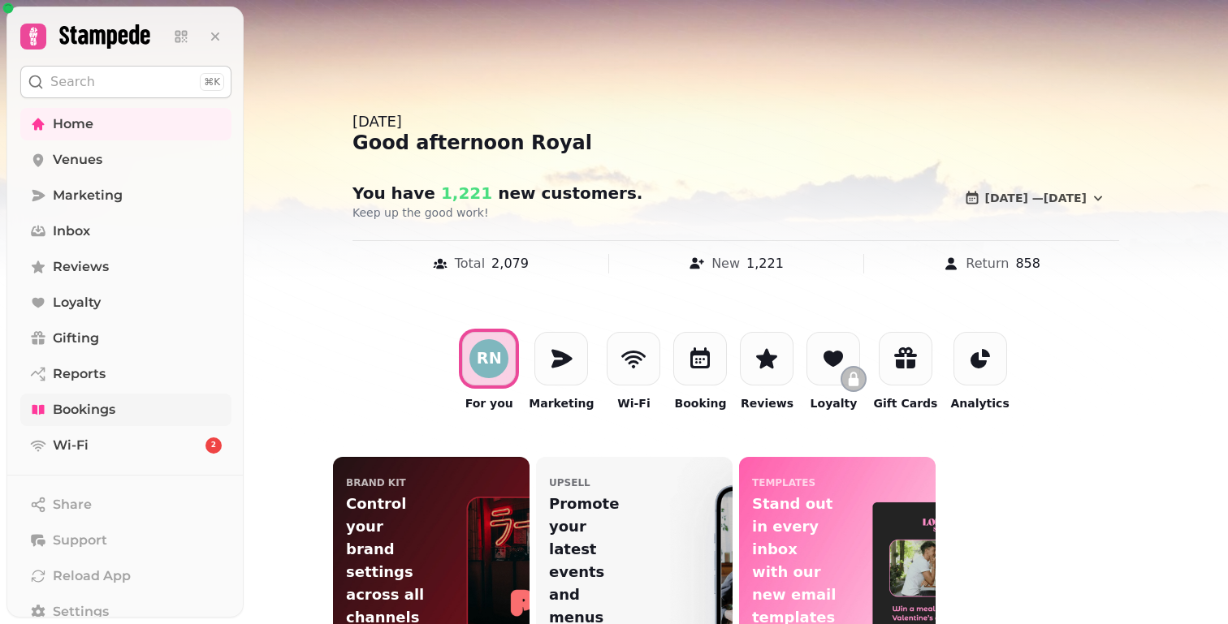
click at [50, 411] on link "Bookings" at bounding box center [125, 410] width 211 height 32
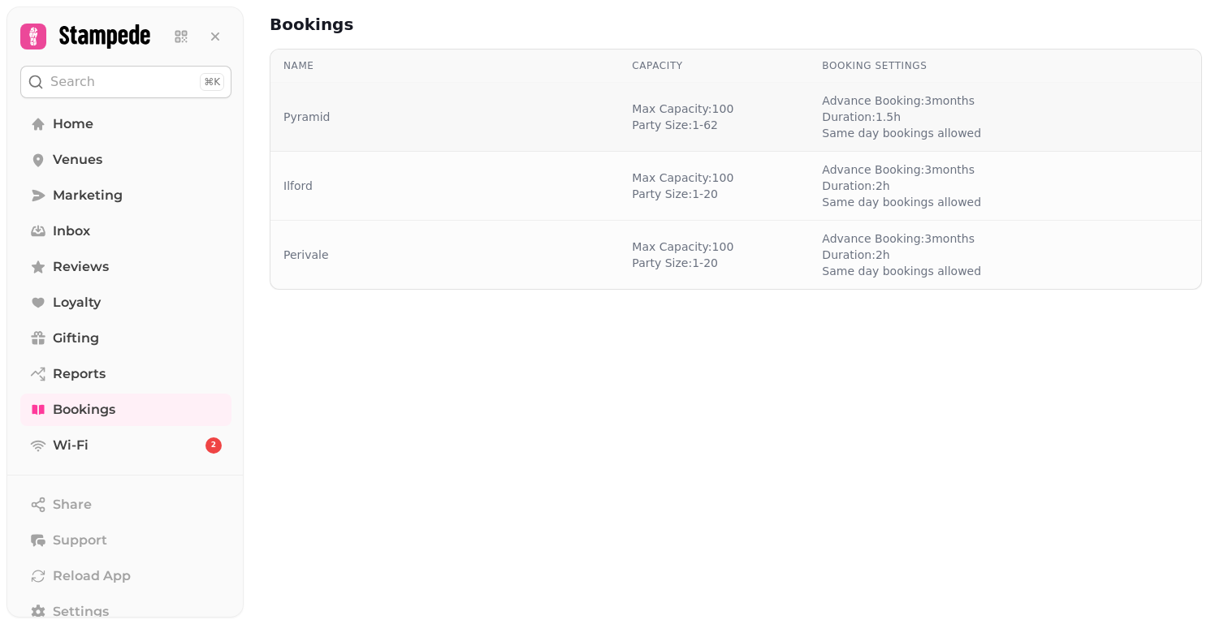
click at [317, 106] on td "Pyramid" at bounding box center [444, 117] width 348 height 69
click at [317, 120] on link "Pyramid" at bounding box center [306, 117] width 46 height 16
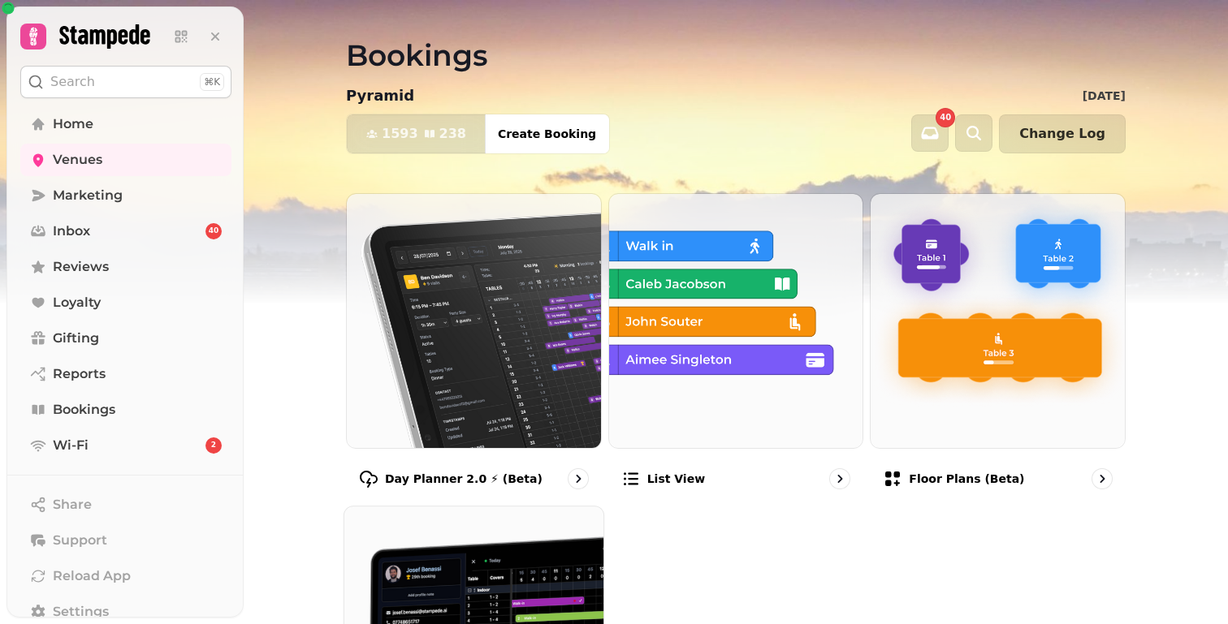
click at [442, 563] on img at bounding box center [473, 636] width 285 height 285
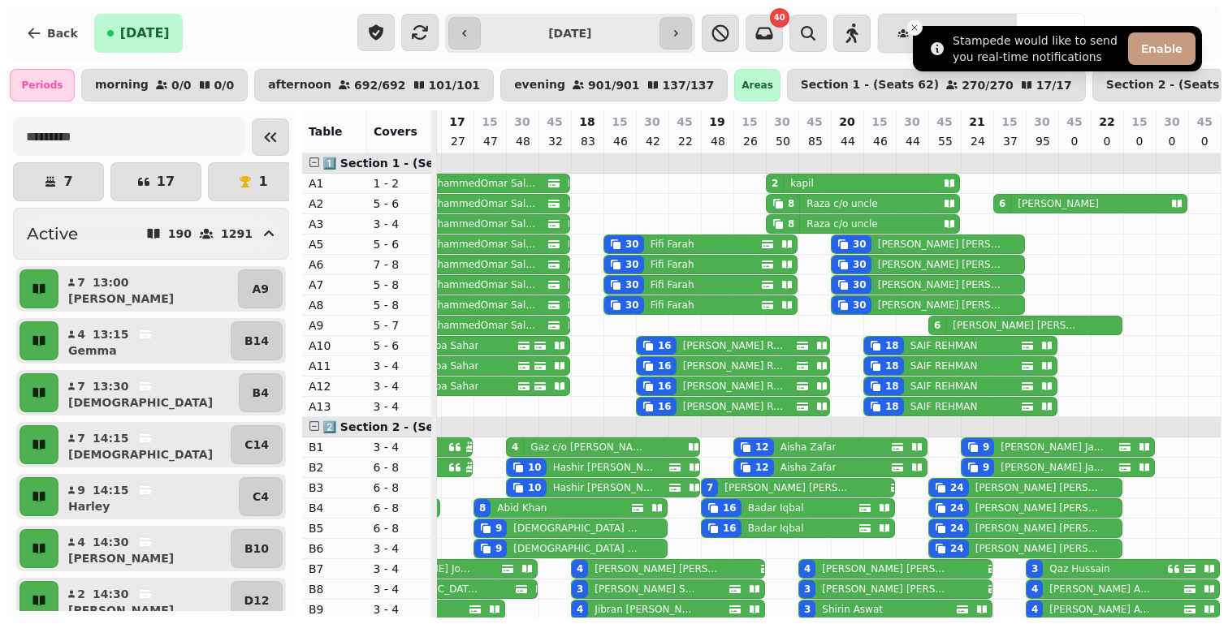
click at [916, 32] on icon "Close toast" at bounding box center [914, 28] width 10 height 10
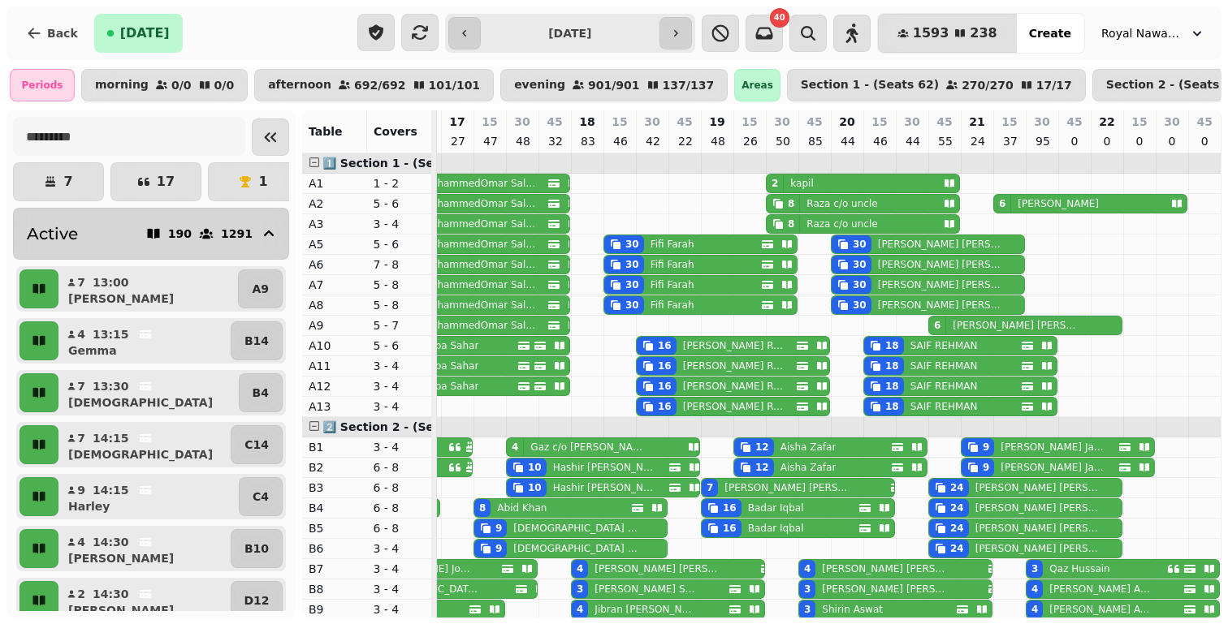
click at [266, 232] on icon "button" at bounding box center [269, 234] width 10 height 6
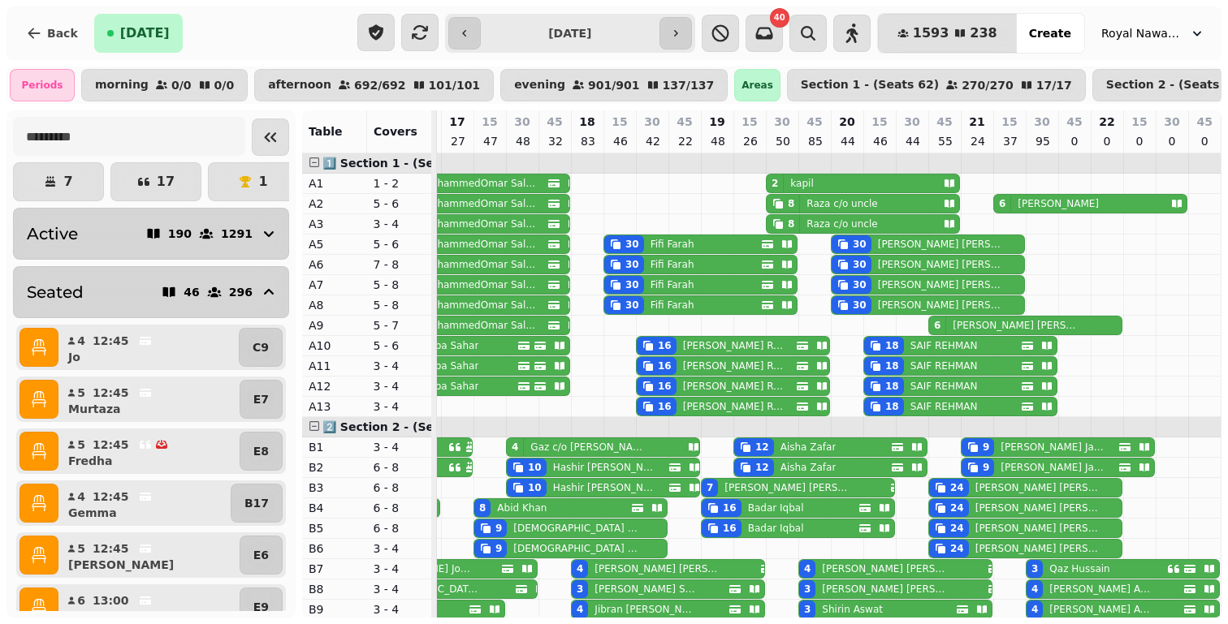
click at [258, 279] on button "Seated 46 296" at bounding box center [151, 292] width 276 height 52
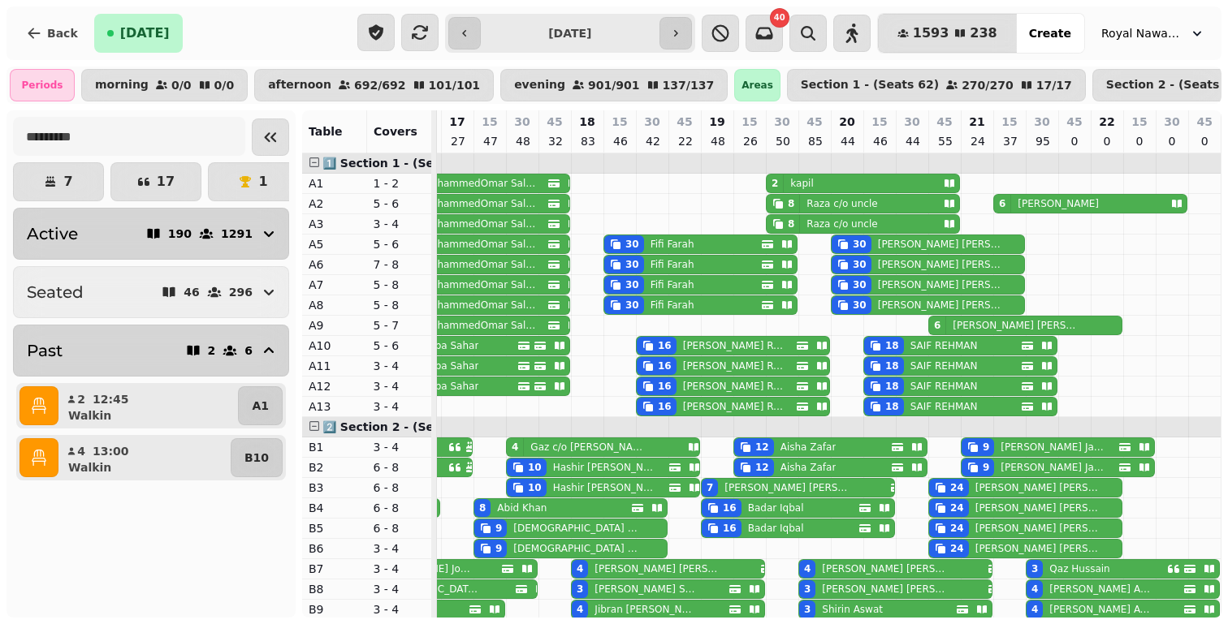
click at [255, 351] on div "2 6" at bounding box center [232, 350] width 94 height 23
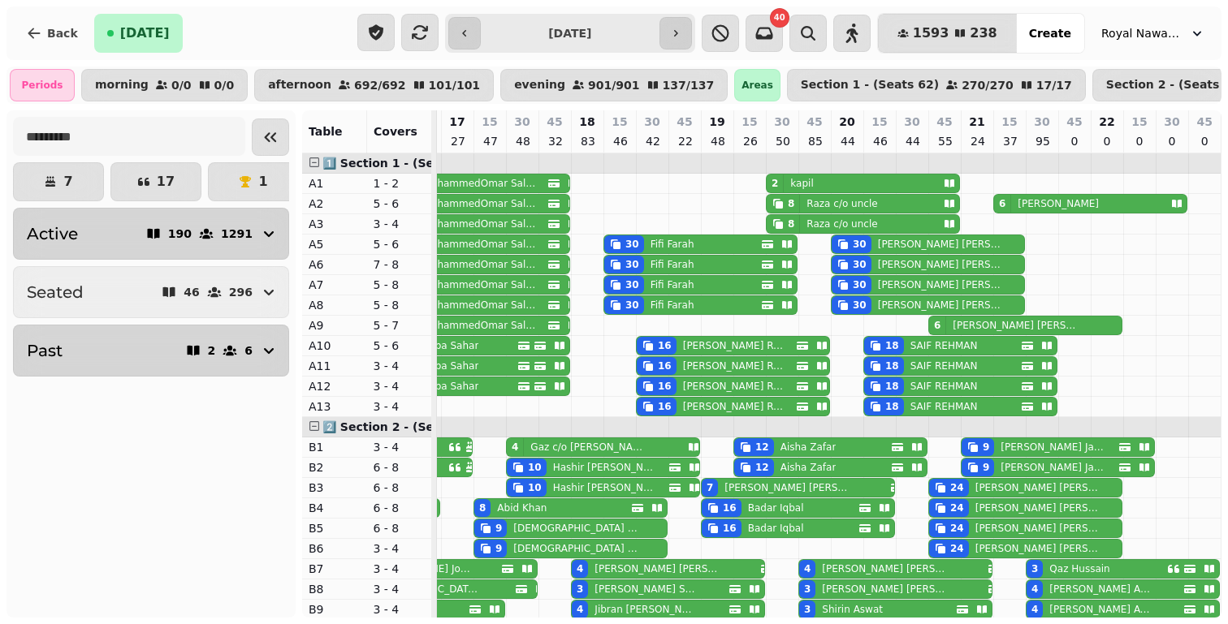
click at [255, 344] on div "2 6" at bounding box center [232, 350] width 94 height 23
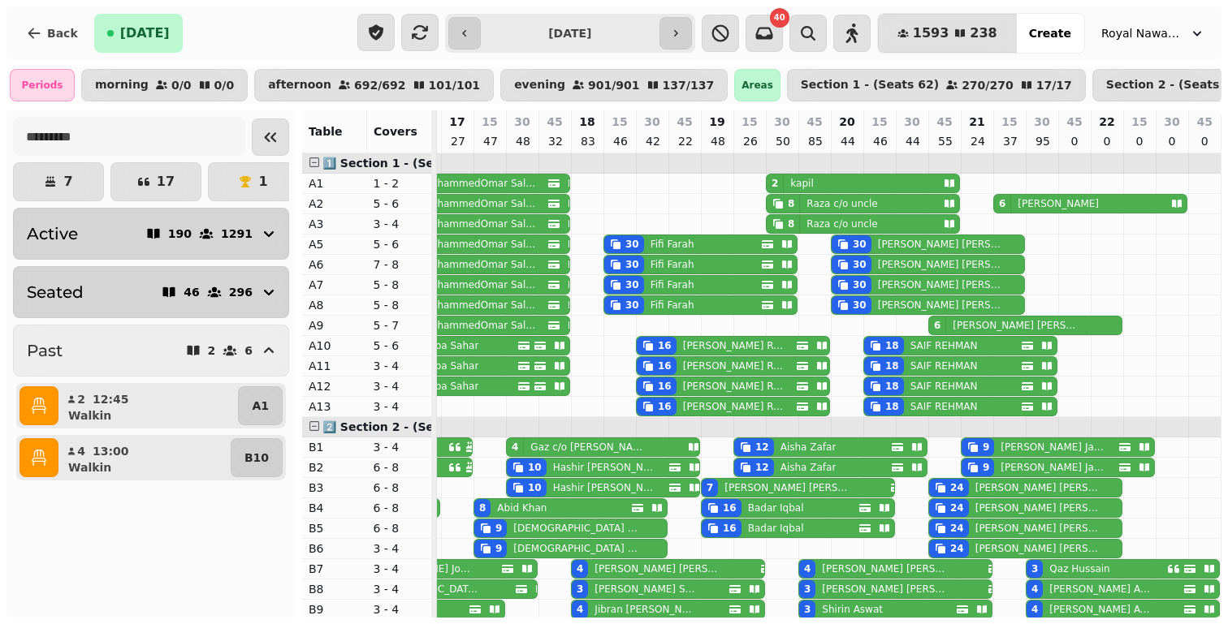
click at [261, 294] on icon "button" at bounding box center [268, 292] width 19 height 19
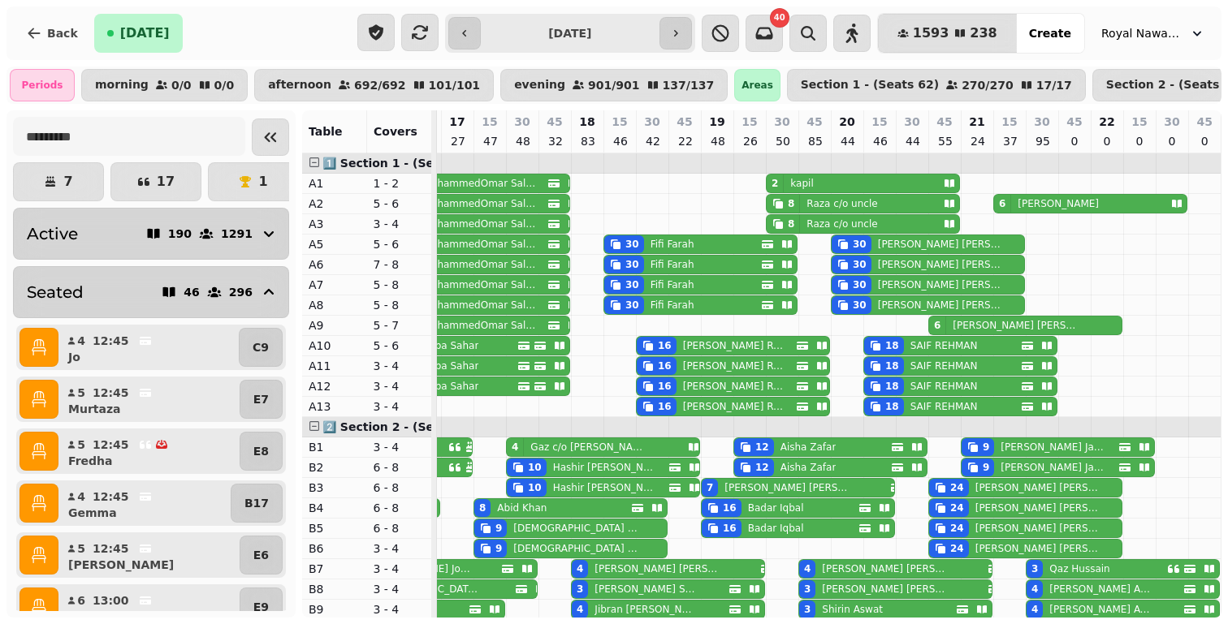
click at [260, 240] on icon "button" at bounding box center [268, 233] width 19 height 19
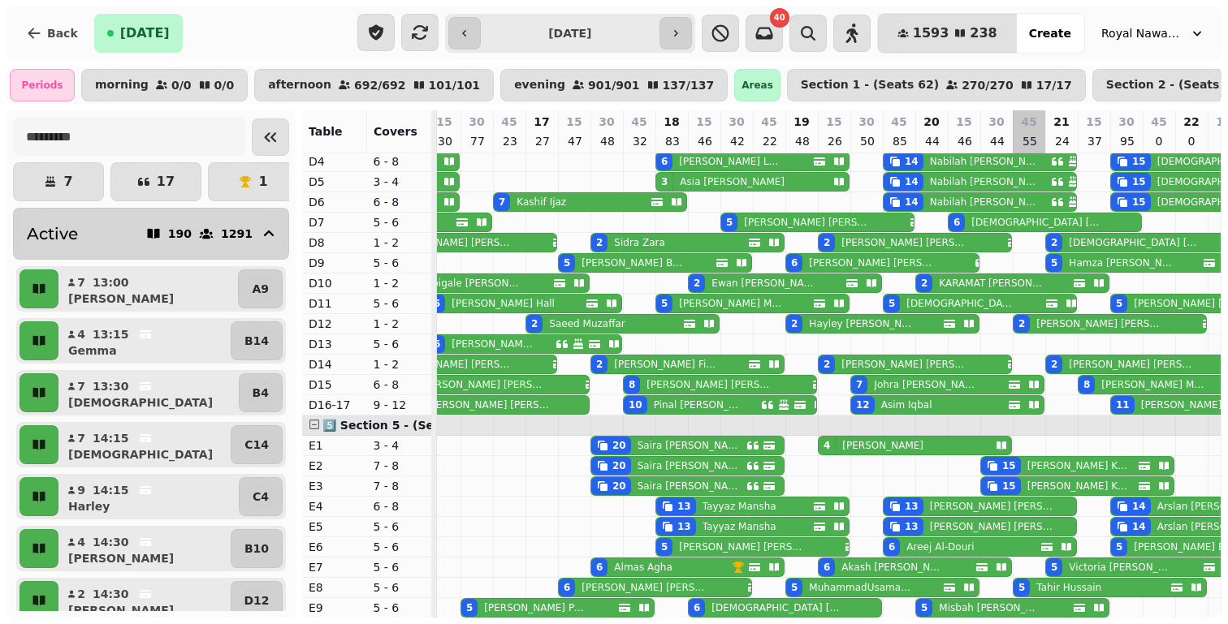
scroll to position [0, 457]
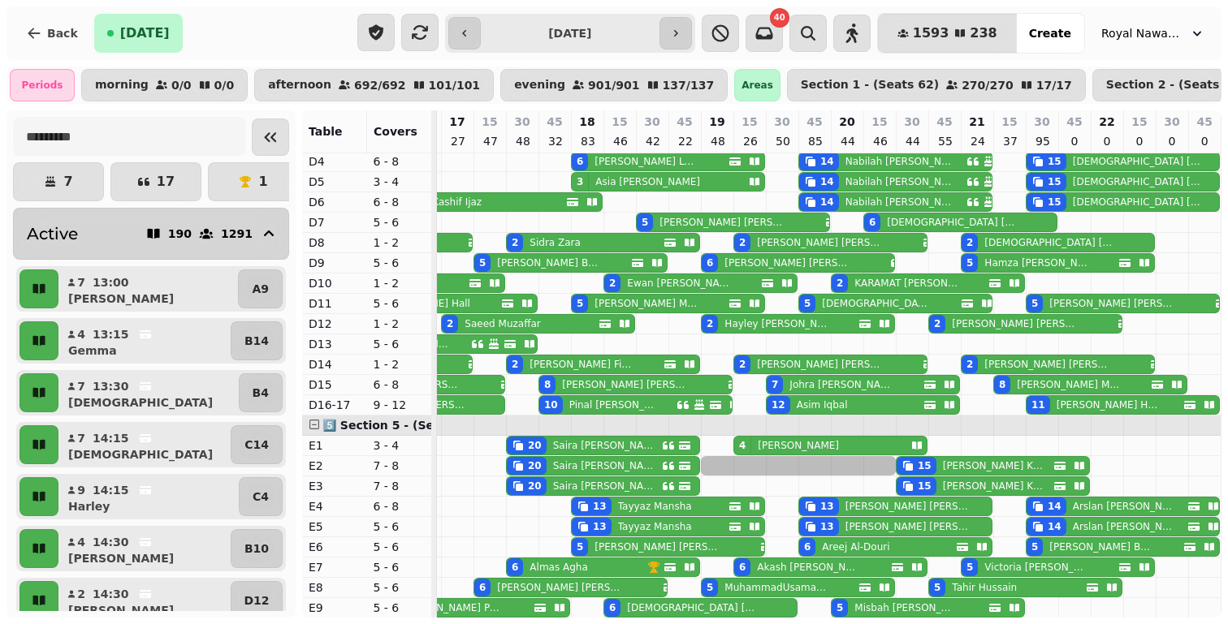
drag, startPoint x: 706, startPoint y: 461, endPoint x: 863, endPoint y: 471, distance: 157.0
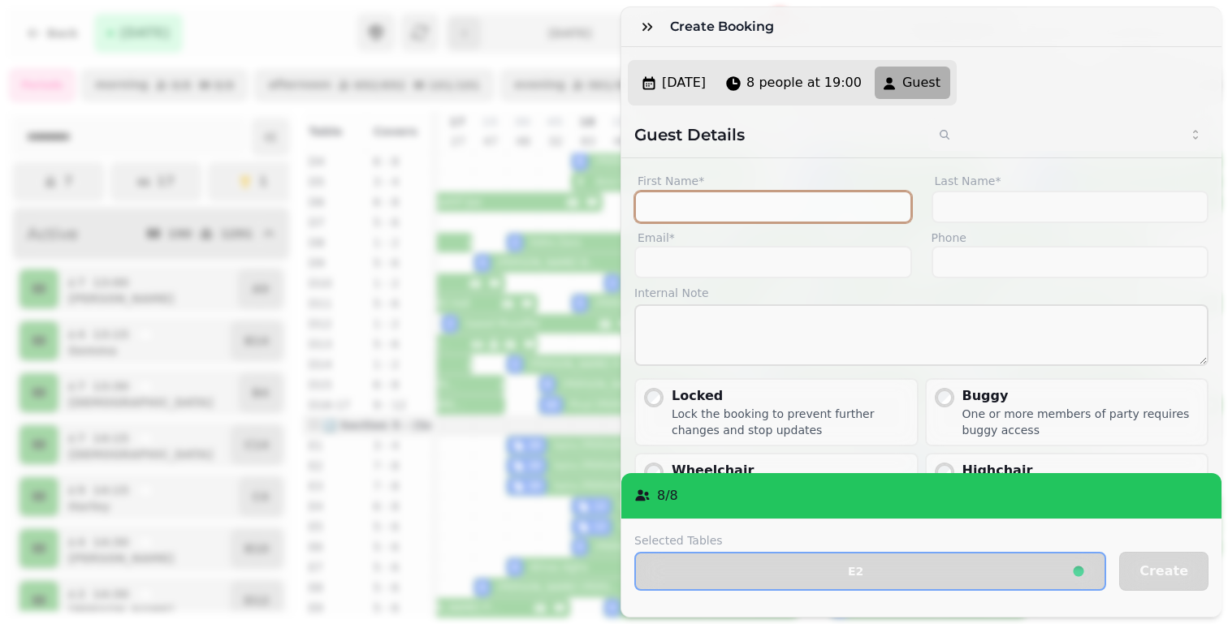
click at [726, 206] on input "First Name*" at bounding box center [773, 207] width 278 height 32
type input "*********"
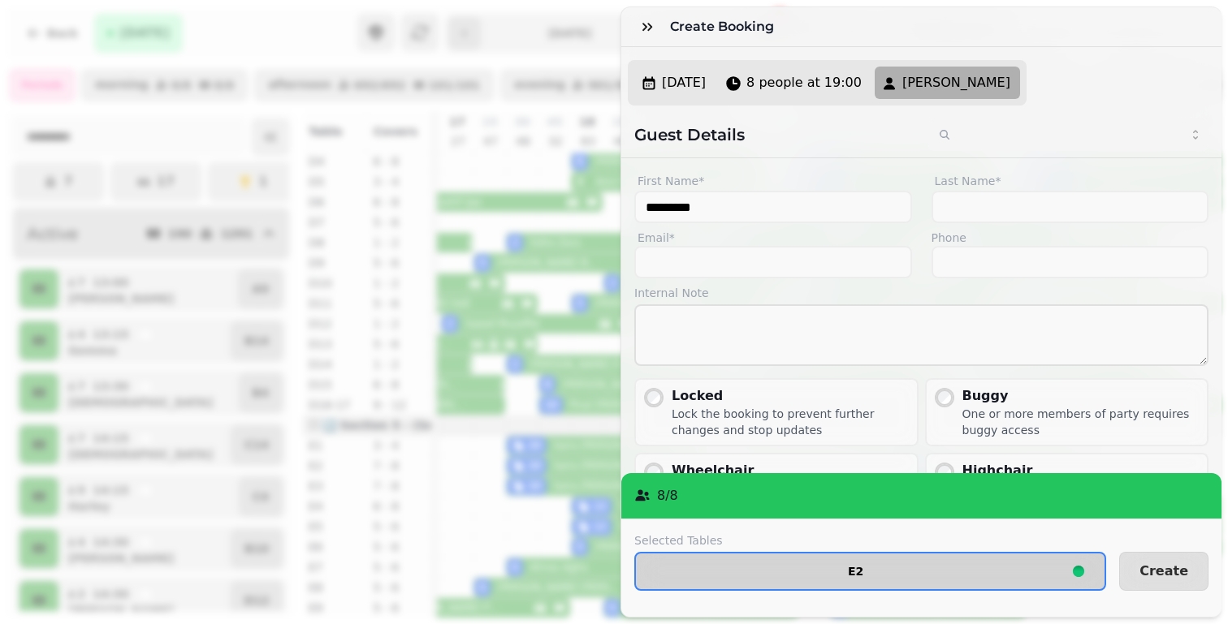
click at [870, 572] on span "E2" at bounding box center [855, 571] width 413 height 11
select select "**********"
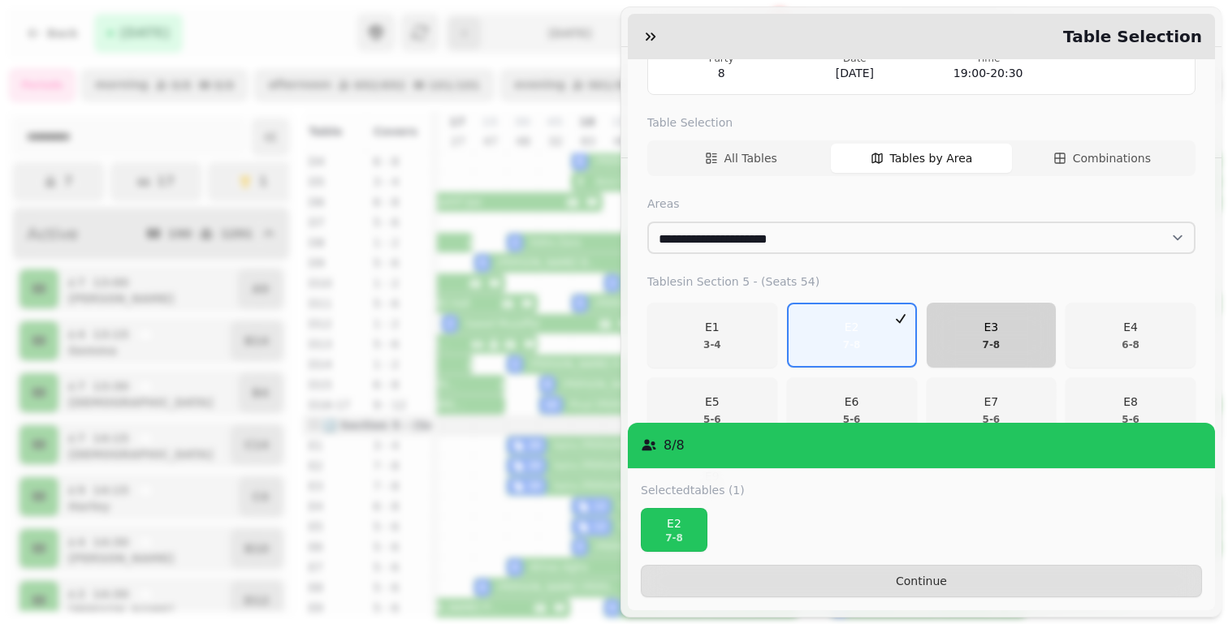
click at [1000, 340] on p "7 - 8" at bounding box center [991, 345] width 18 height 13
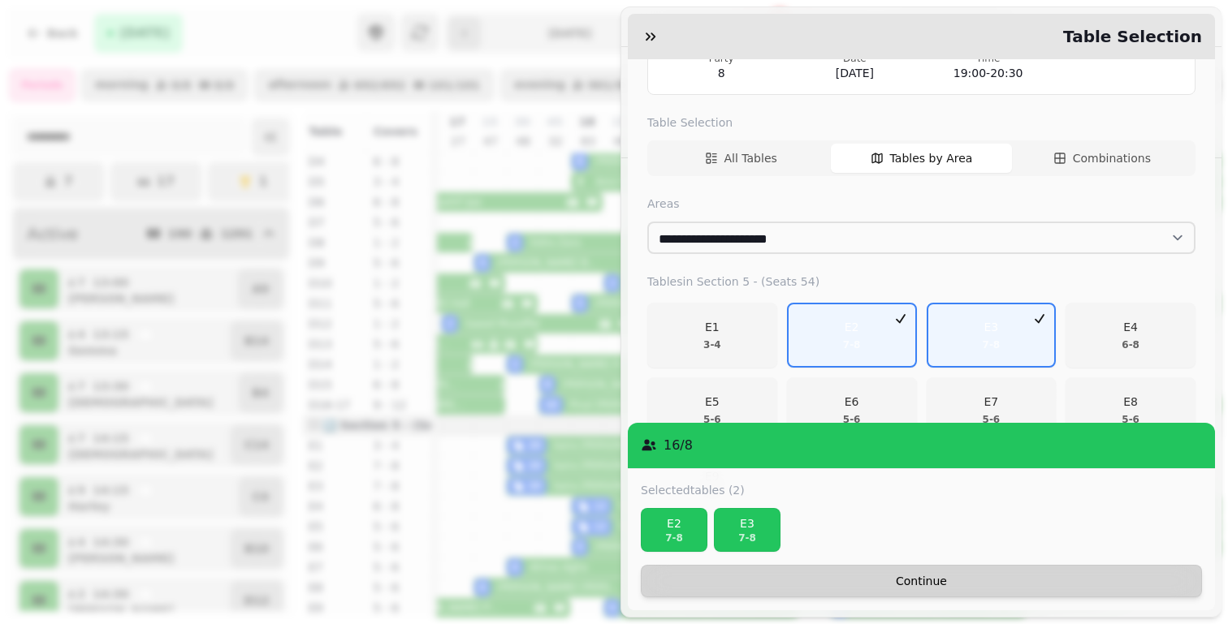
click at [1062, 572] on button "Continue" at bounding box center [921, 581] width 561 height 32
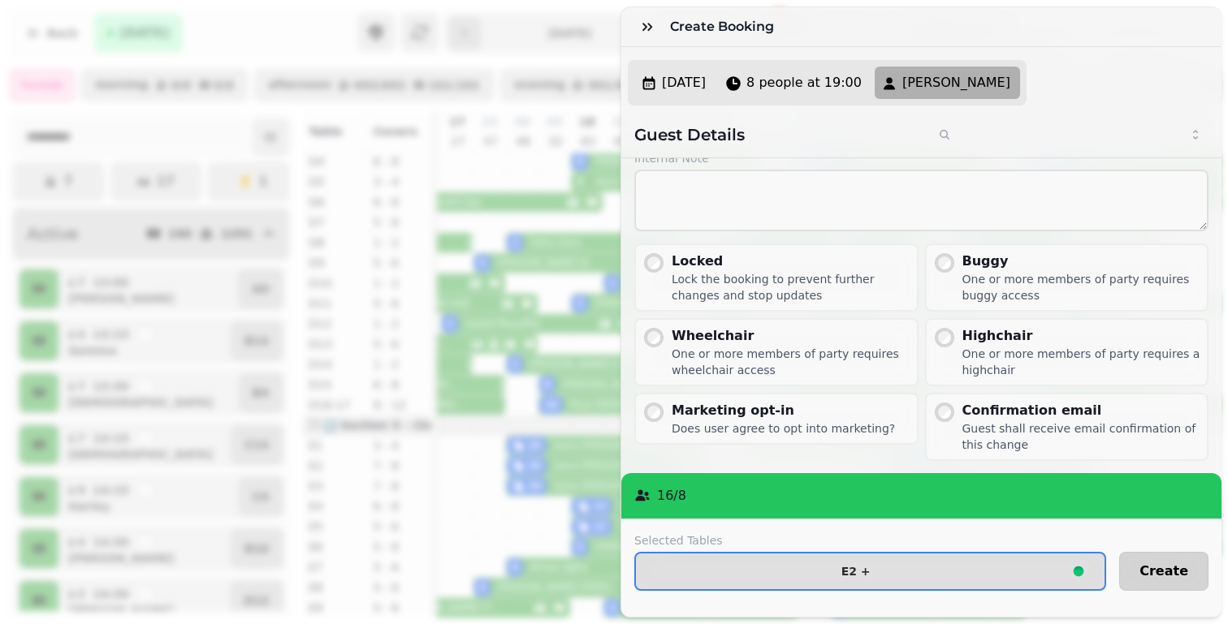
click at [1164, 576] on span "Create" at bounding box center [1163, 571] width 49 height 13
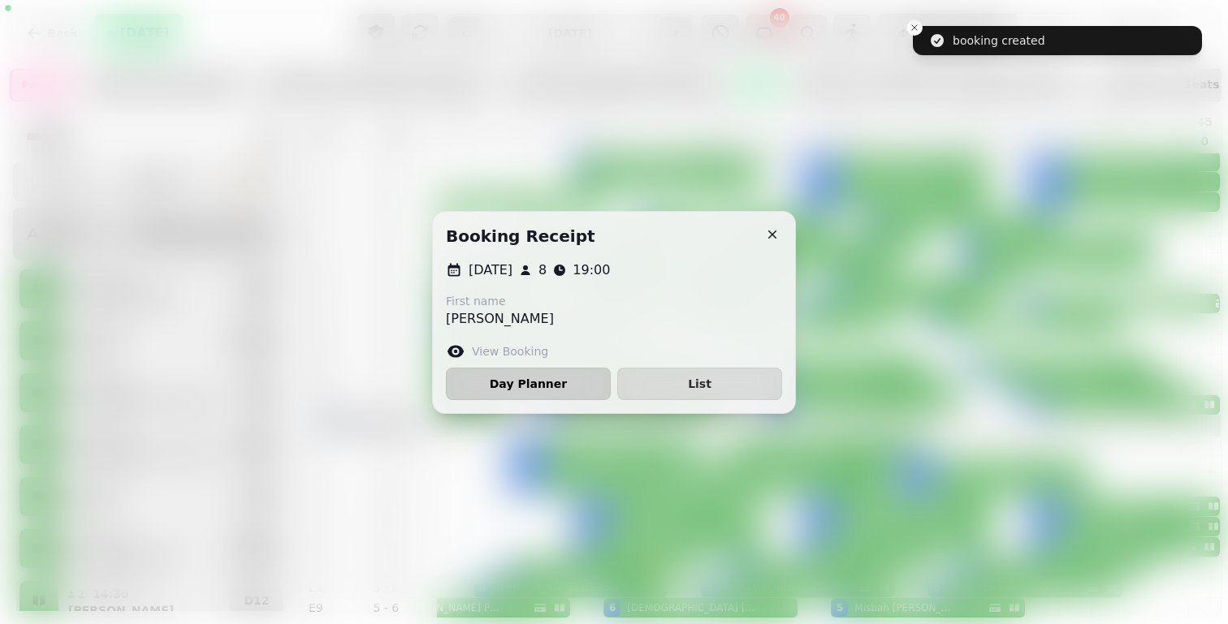
click at [516, 378] on span "Day Planner" at bounding box center [528, 383] width 137 height 11
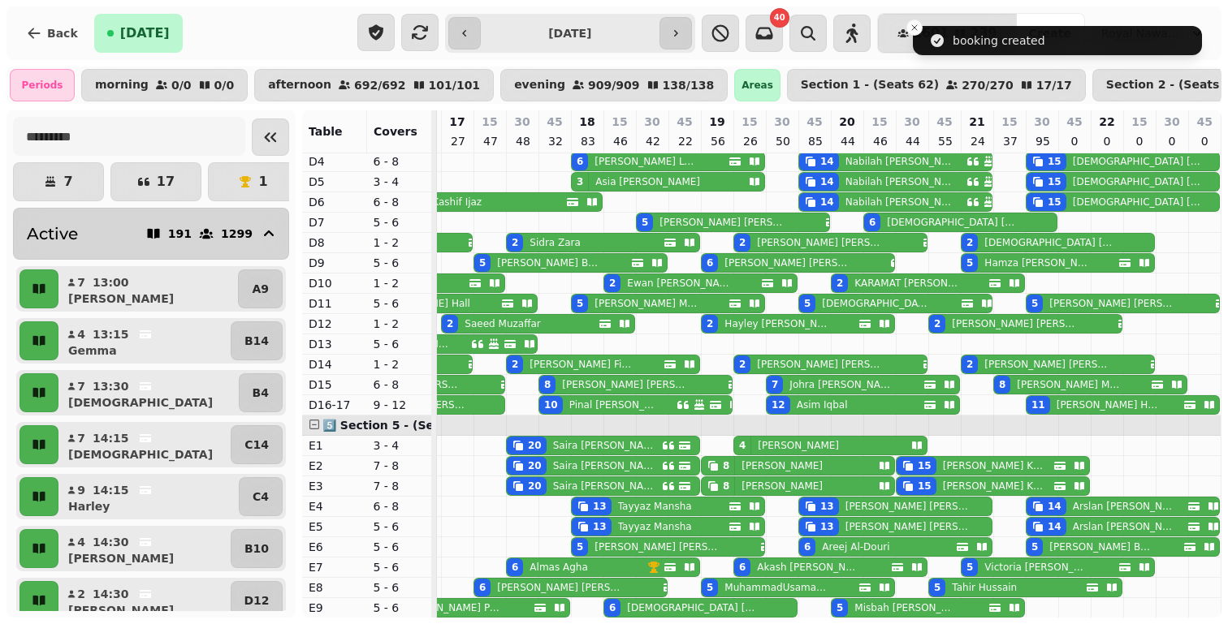
click at [742, 470] on p "[PERSON_NAME]" at bounding box center [781, 466] width 81 height 13
select select "**********"
select select "*"
select select "****"
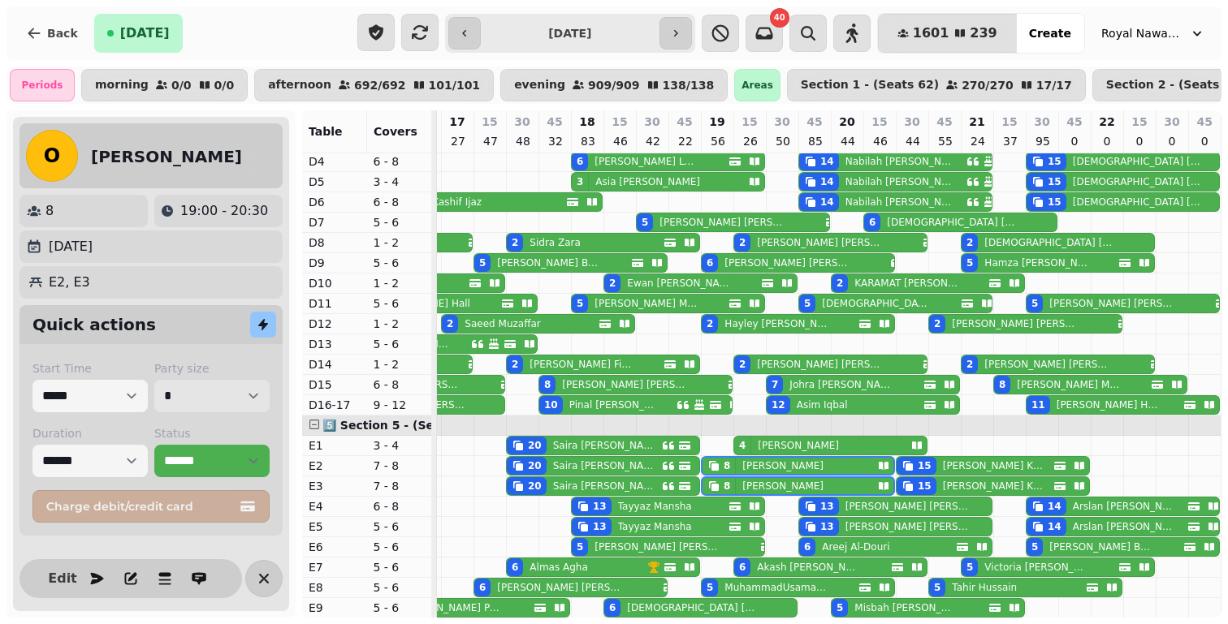
click at [185, 401] on select "* * * * * * * * * ** ** ** ** ** ** ** ** ** ** ** ** ** ** ** ** ** ** ** ** *…" at bounding box center [211, 396] width 115 height 32
select select "**"
click at [270, 576] on icon "button" at bounding box center [263, 578] width 19 height 19
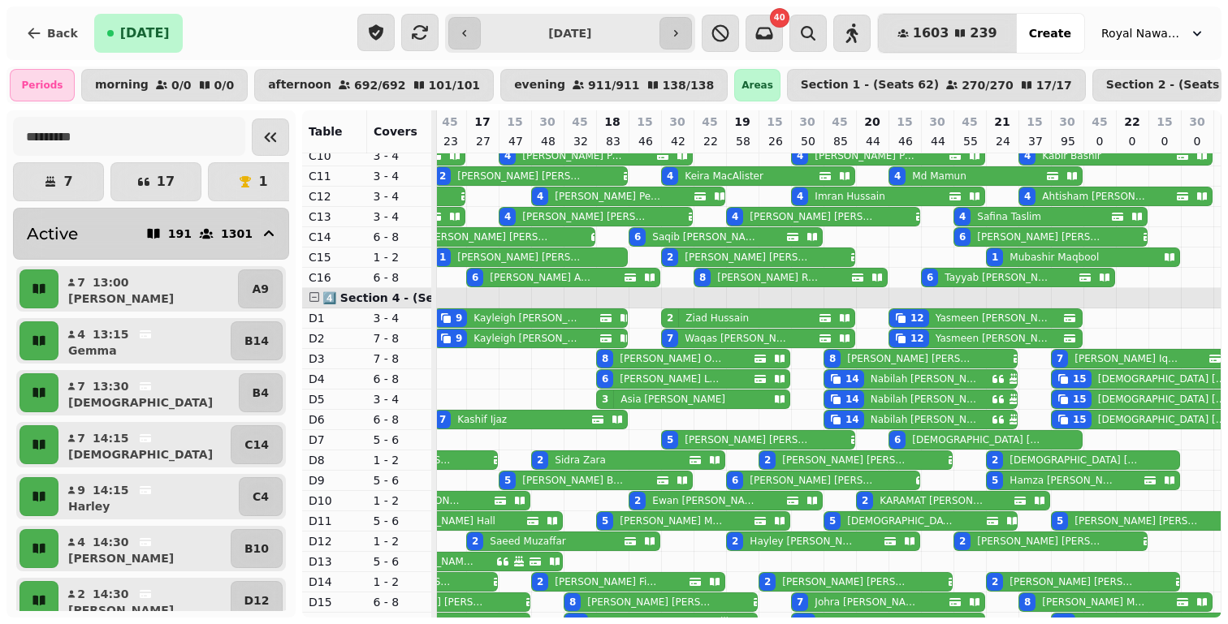
scroll to position [735, 0]
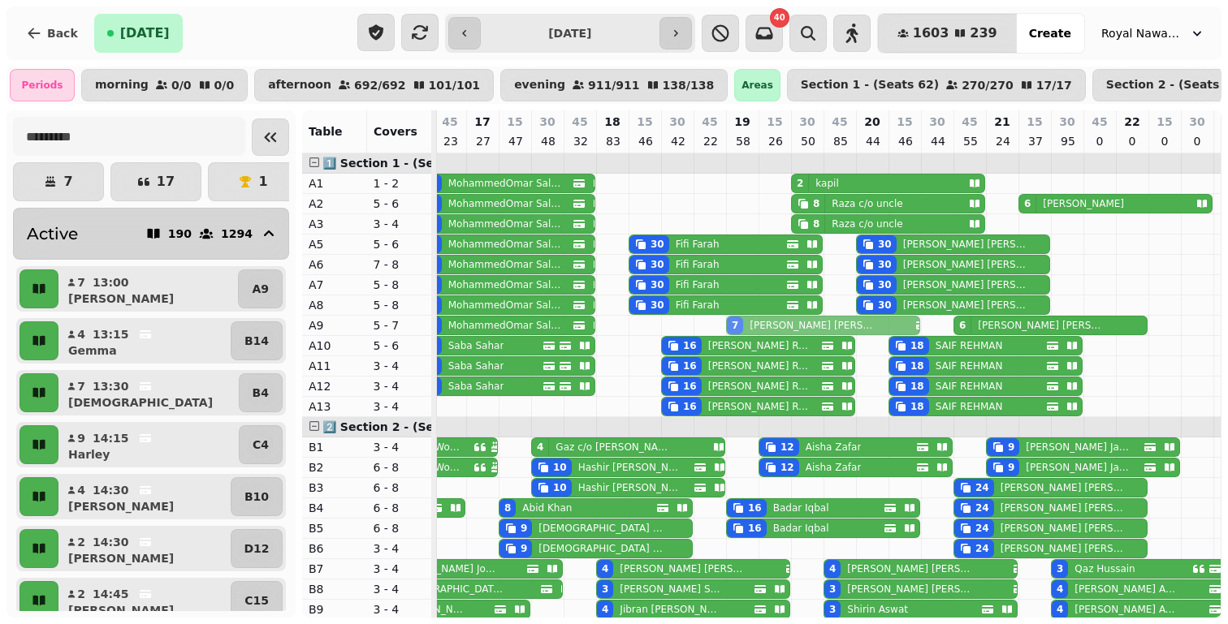
drag, startPoint x: 805, startPoint y: 486, endPoint x: 792, endPoint y: 324, distance: 162.1
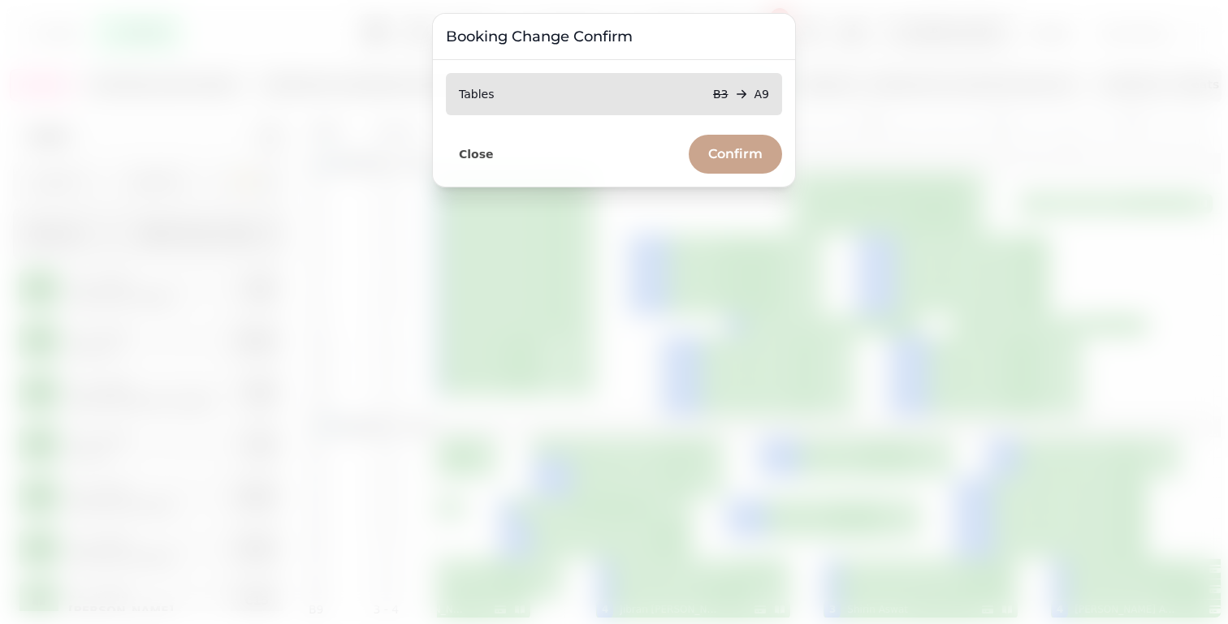
click at [728, 148] on span "Confirm" at bounding box center [735, 154] width 54 height 13
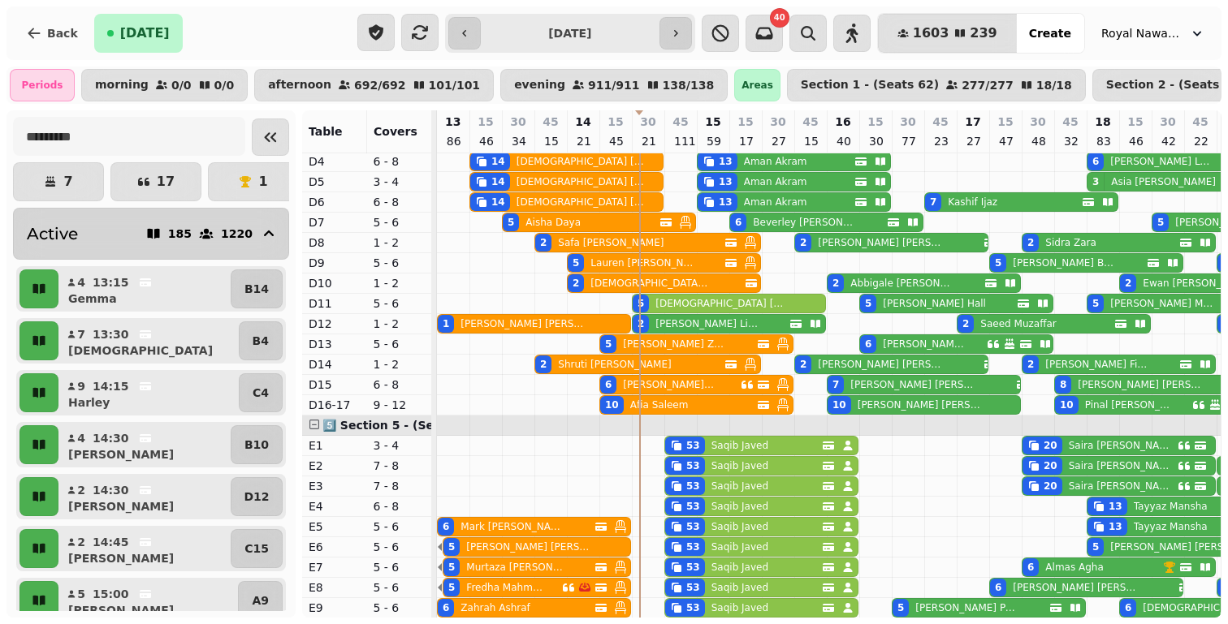
scroll to position [0, 16]
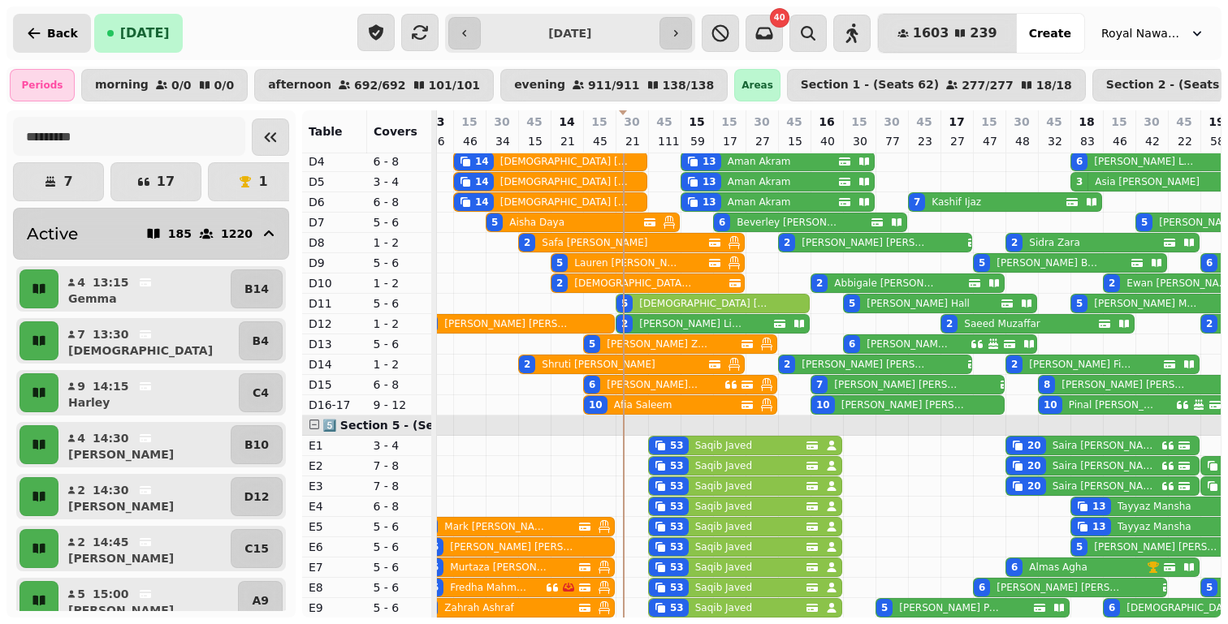
click at [30, 34] on icon "button" at bounding box center [34, 33] width 12 height 11
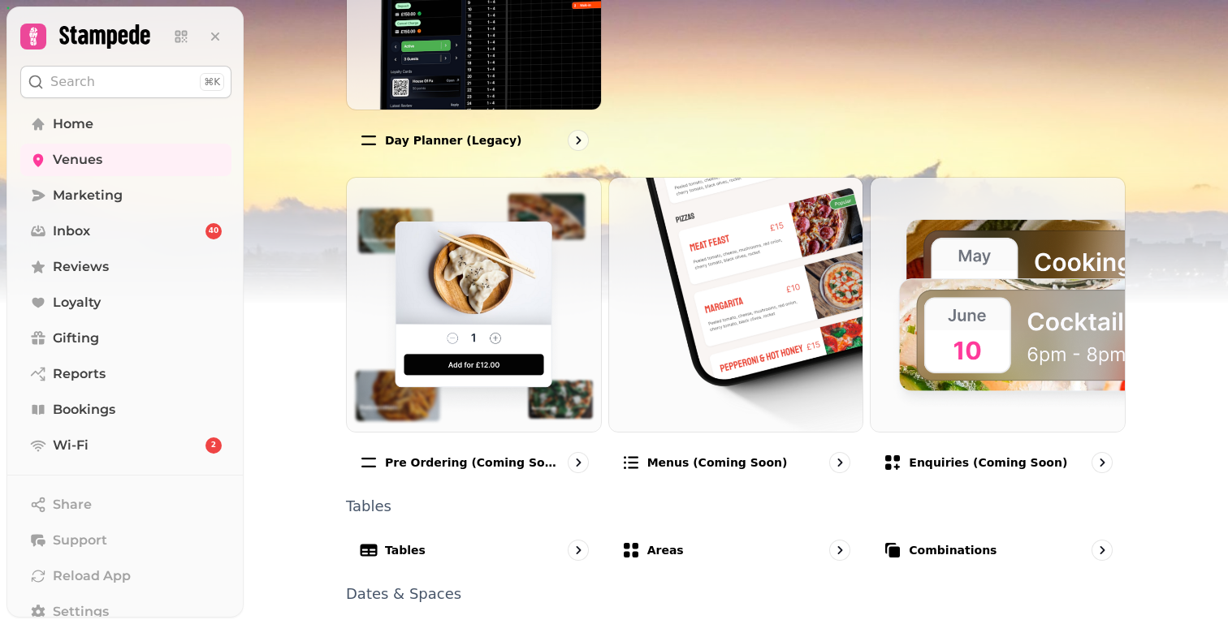
scroll to position [933, 0]
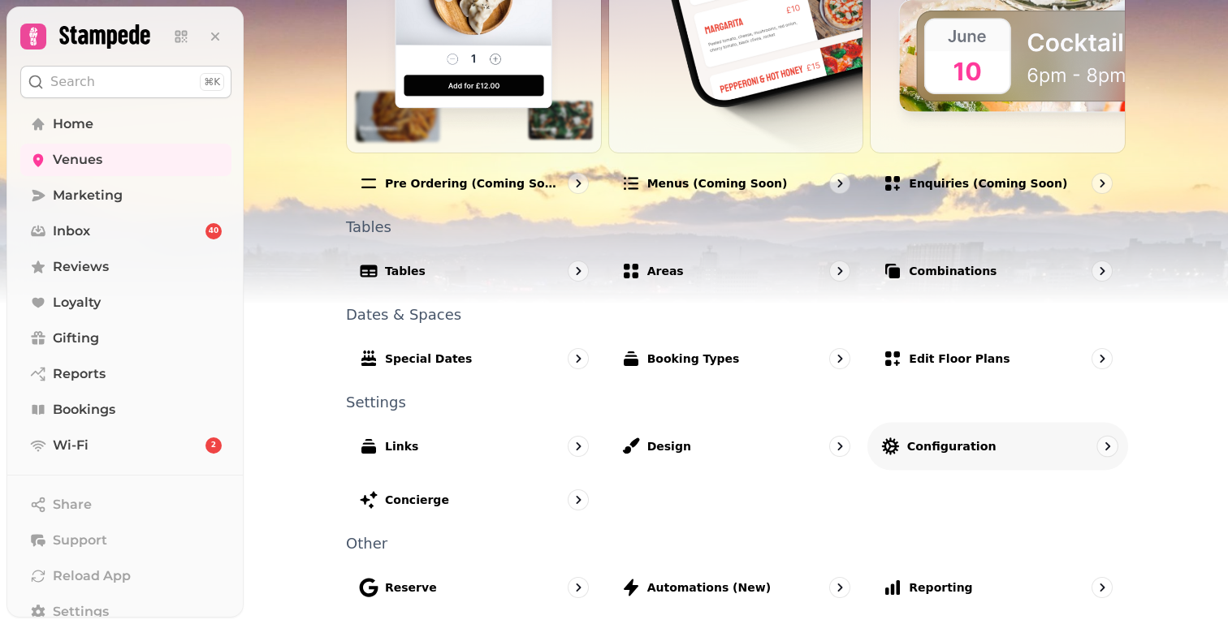
click at [944, 440] on p "Configuration" at bounding box center [951, 446] width 89 height 16
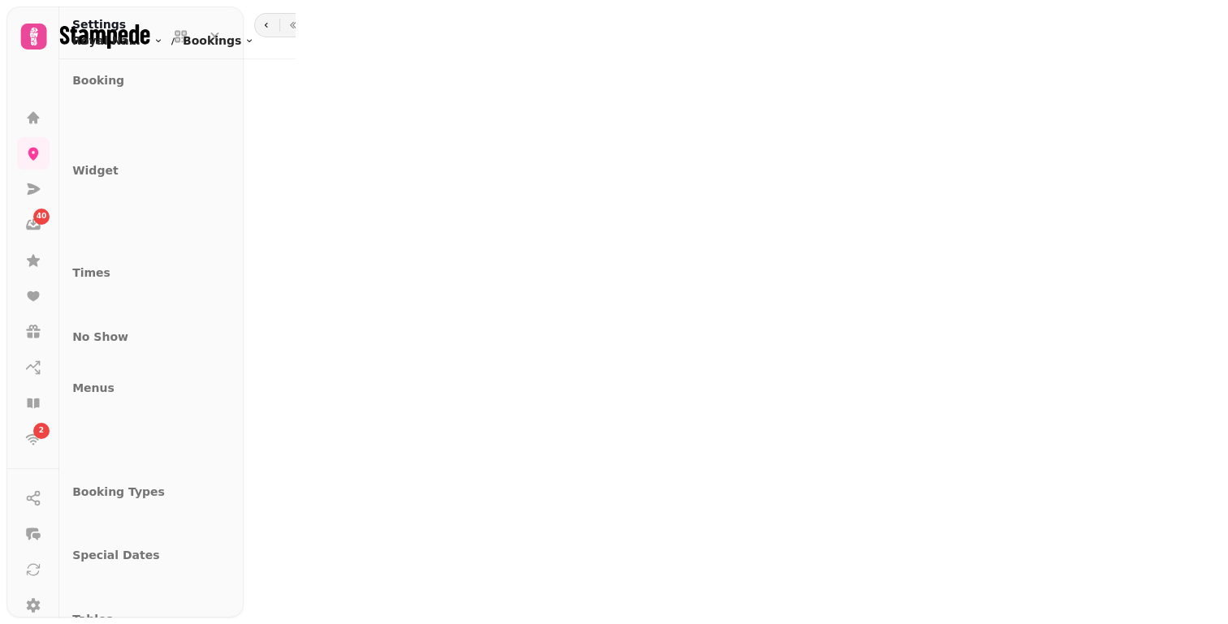
select select "**"
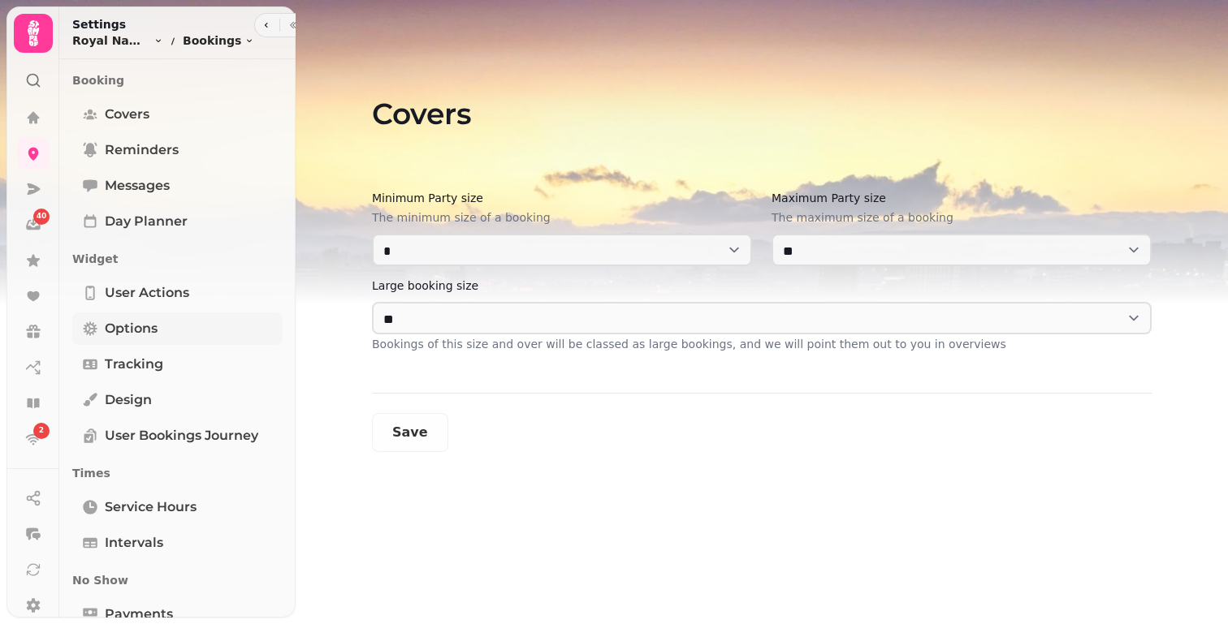
click at [164, 329] on link "Options" at bounding box center [177, 329] width 210 height 32
select select "****"
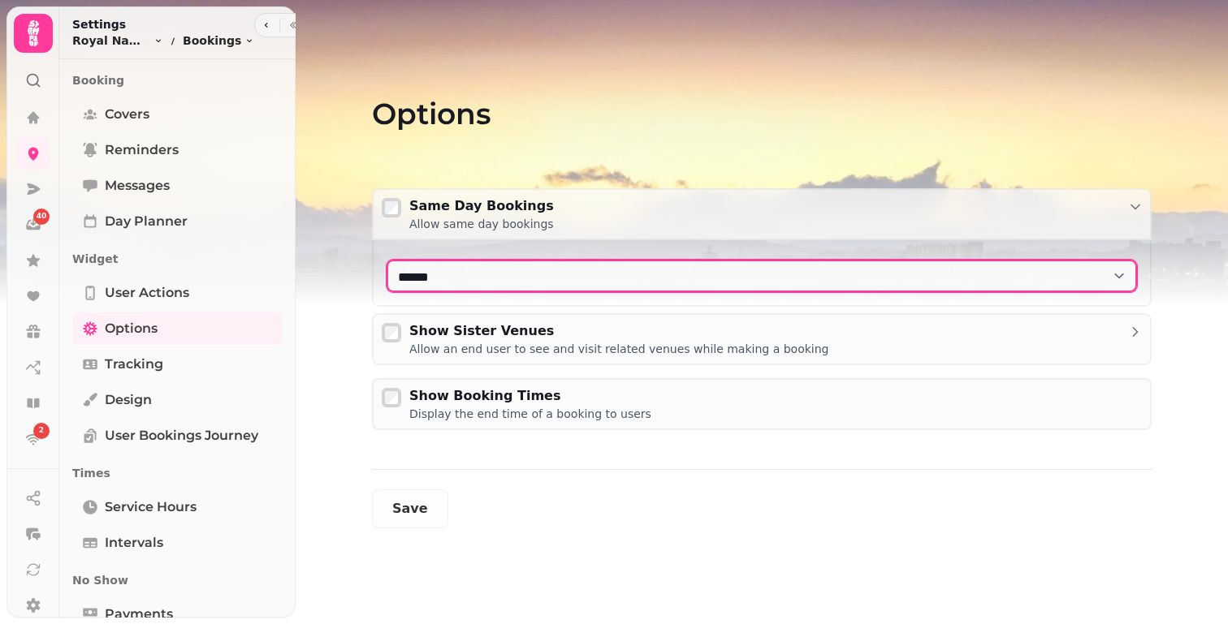
click at [495, 271] on select "**********" at bounding box center [761, 276] width 750 height 32
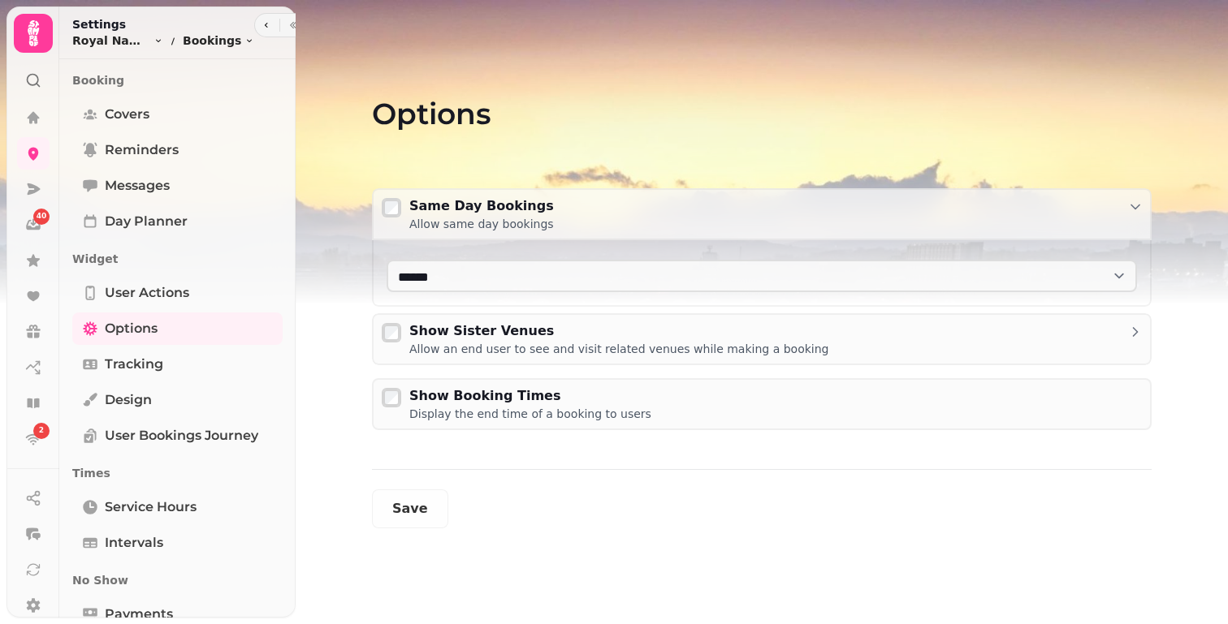
click at [420, 486] on form "**********" at bounding box center [761, 358] width 779 height 340
click at [420, 505] on span "Save" at bounding box center [410, 509] width 36 height 13
click at [37, 52] on div at bounding box center [33, 33] width 39 height 39
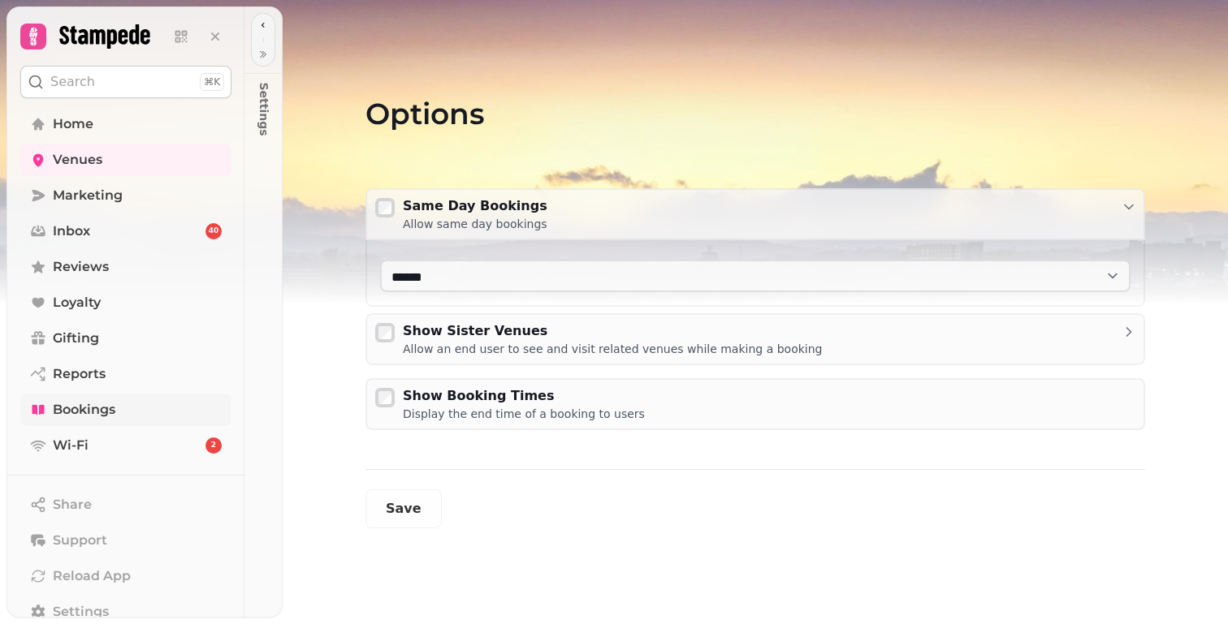
click at [108, 417] on span "Bookings" at bounding box center [84, 409] width 63 height 19
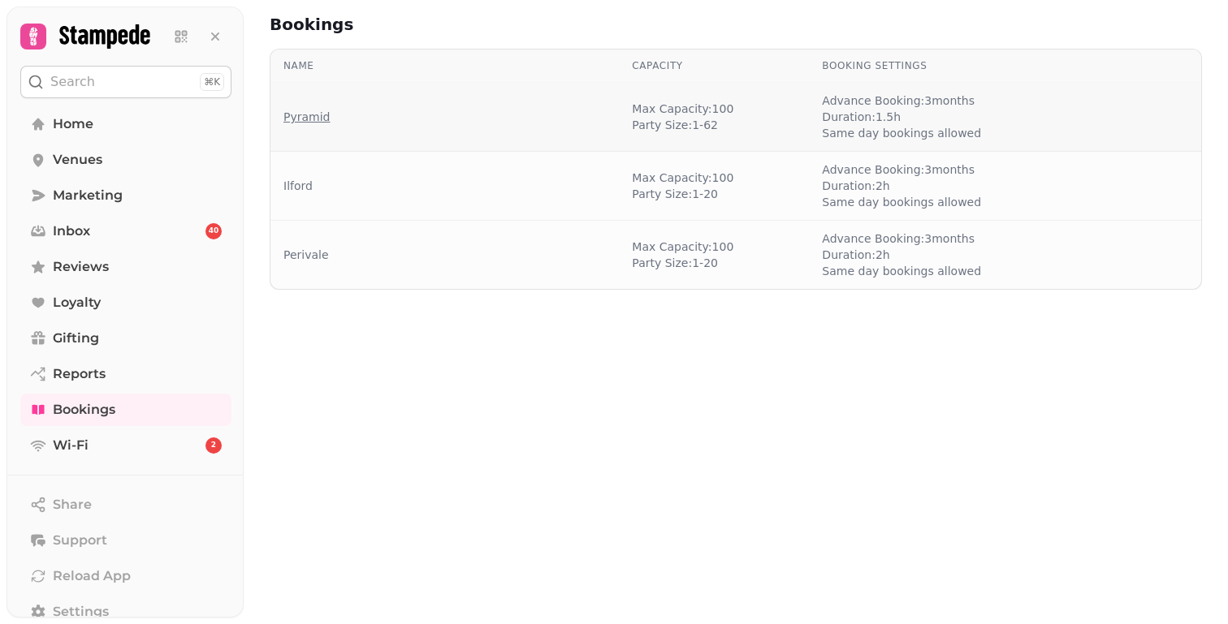
click at [327, 115] on link "Pyramid" at bounding box center [306, 117] width 46 height 16
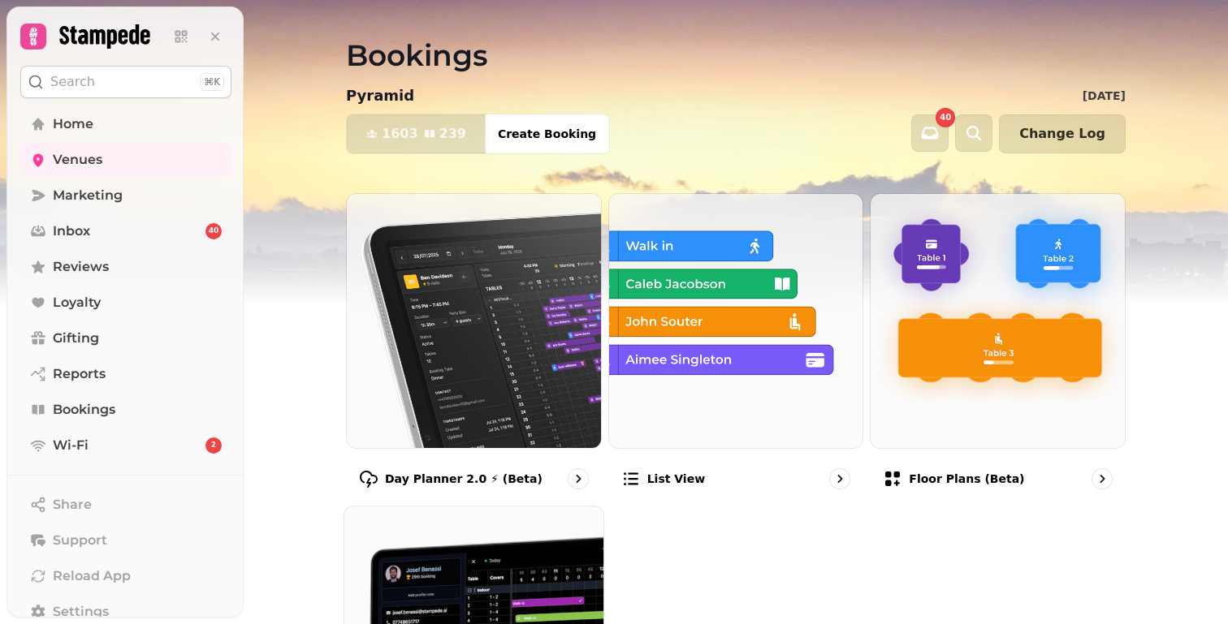
click at [486, 543] on img at bounding box center [473, 636] width 285 height 285
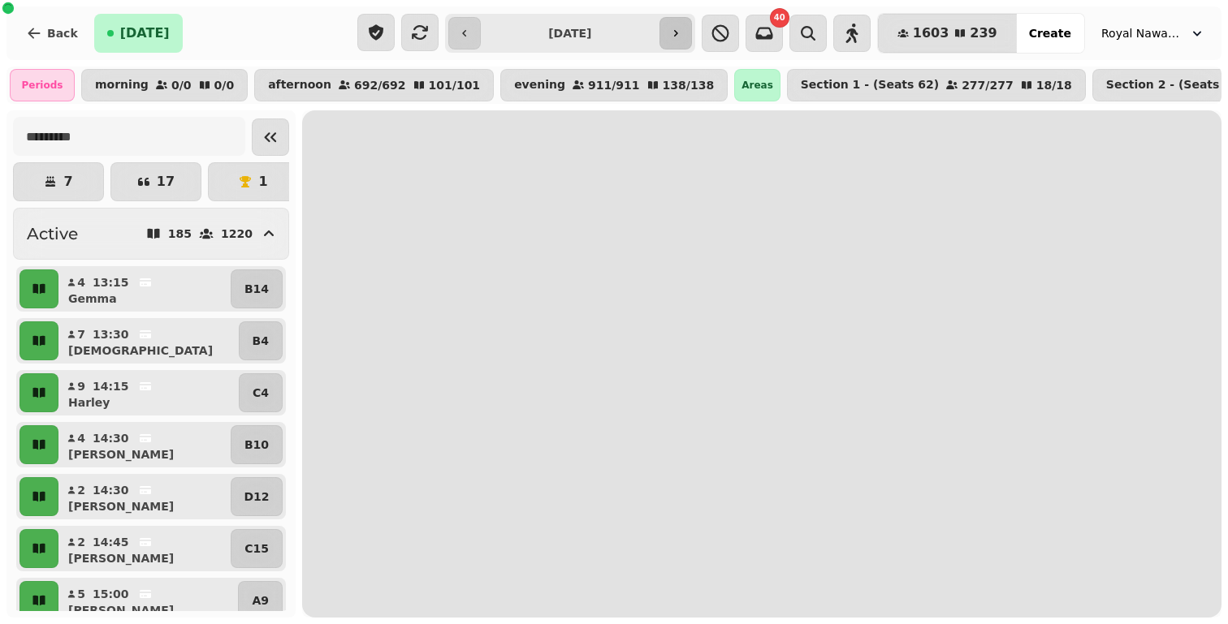
click at [692, 37] on button "button" at bounding box center [675, 33] width 32 height 32
type input "**********"
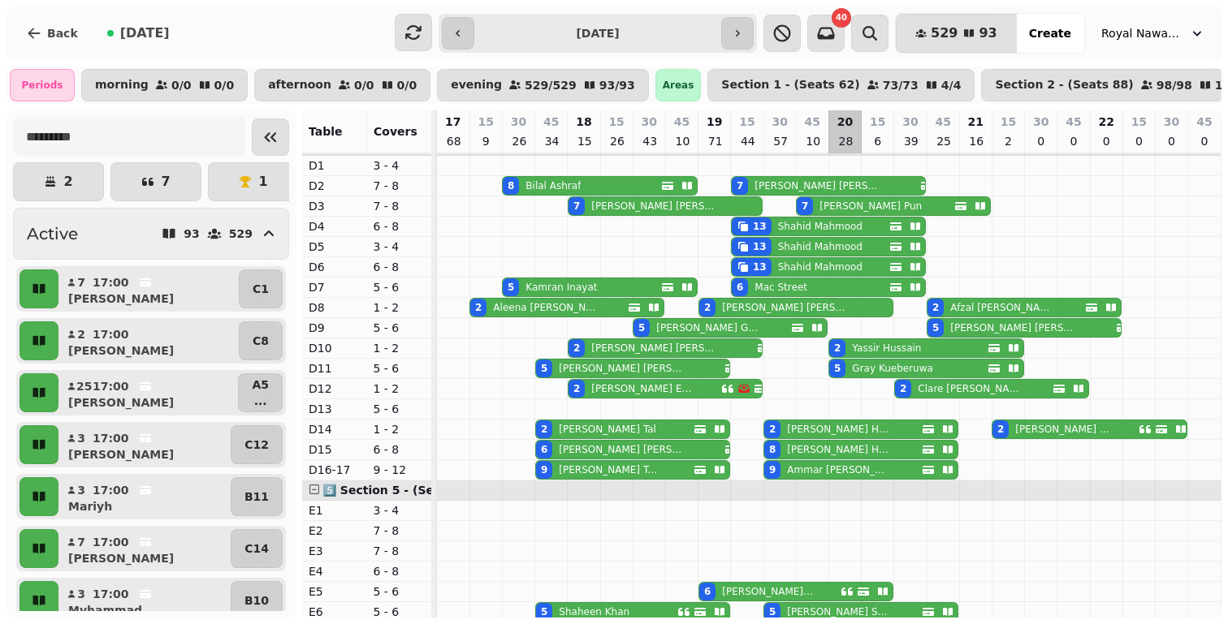
scroll to position [1057, 0]
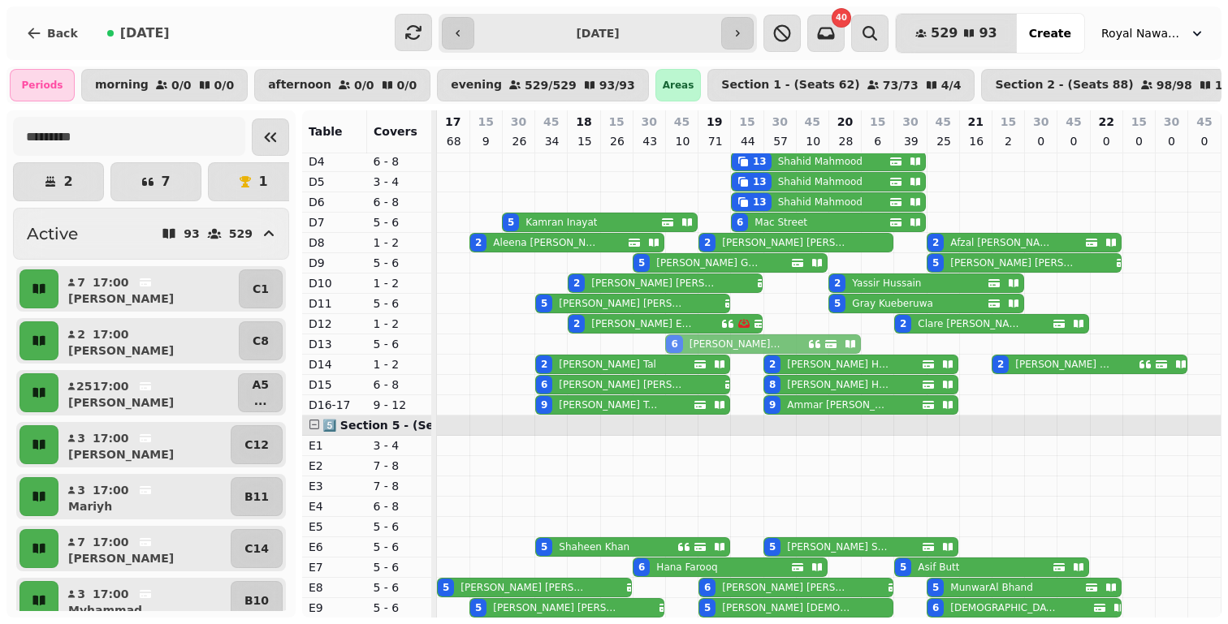
drag, startPoint x: 753, startPoint y: 529, endPoint x: 736, endPoint y: 347, distance: 182.7
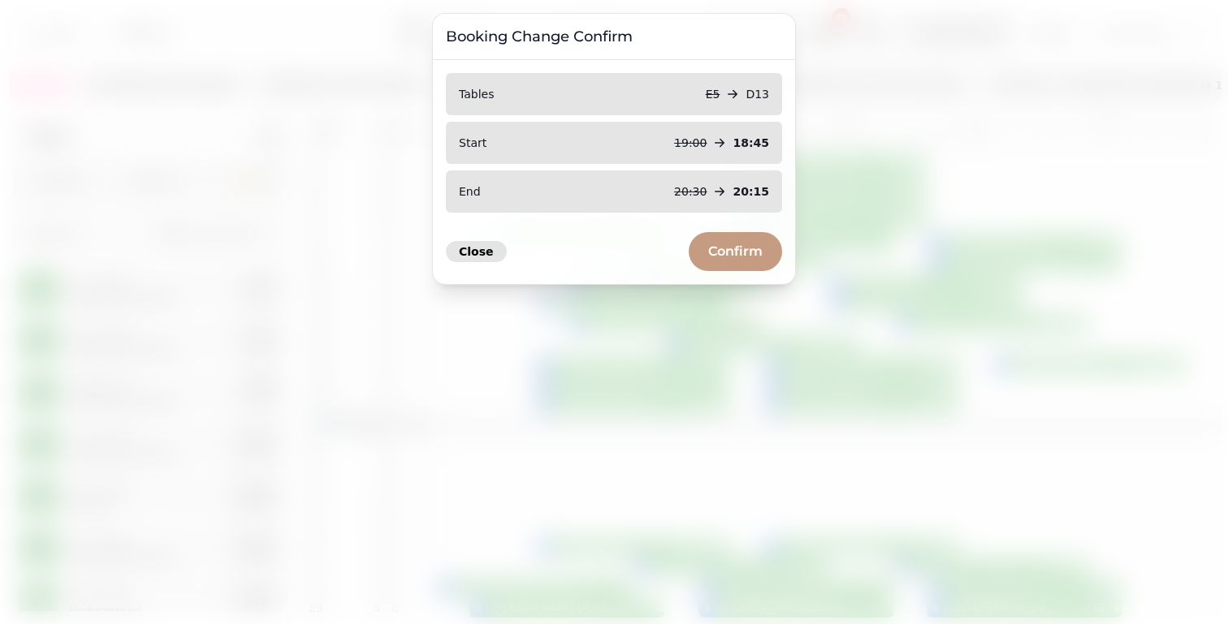
click at [482, 257] on span "Close" at bounding box center [476, 251] width 35 height 11
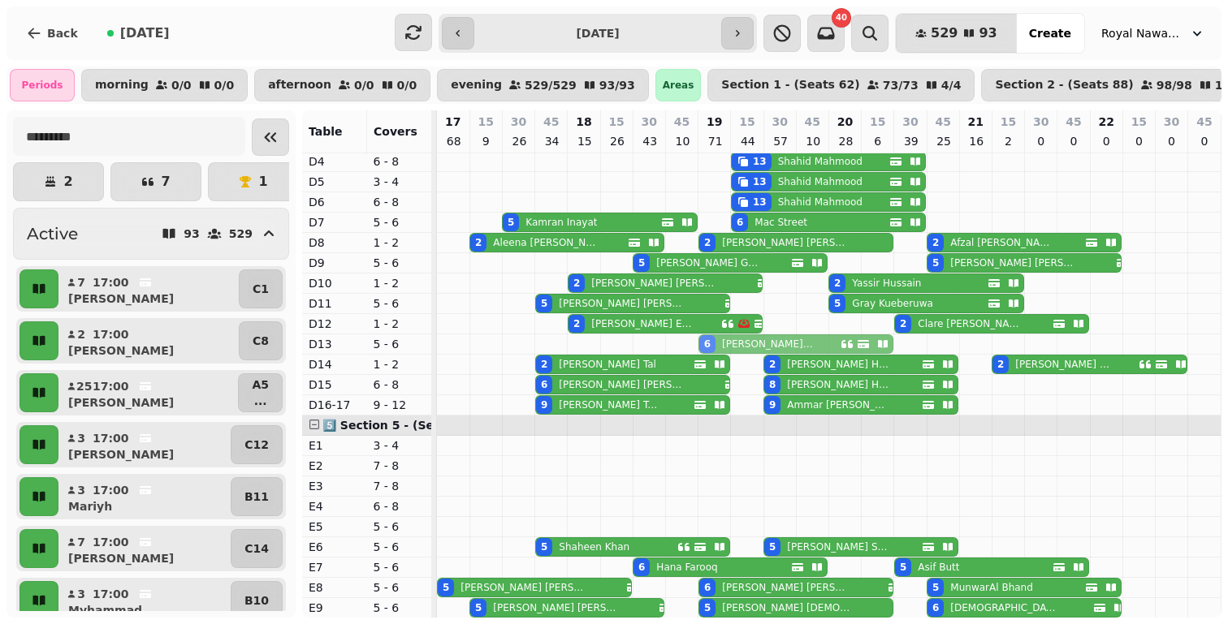
drag, startPoint x: 728, startPoint y: 529, endPoint x: 721, endPoint y: 354, distance: 174.7
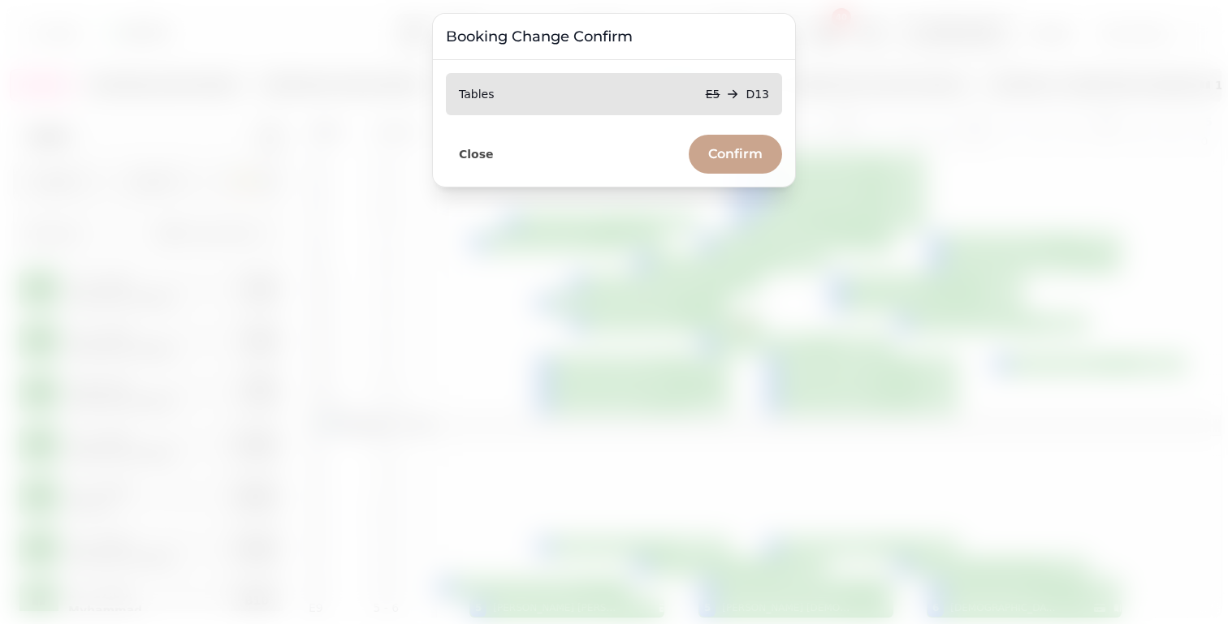
click at [723, 136] on button "Confirm" at bounding box center [735, 154] width 93 height 39
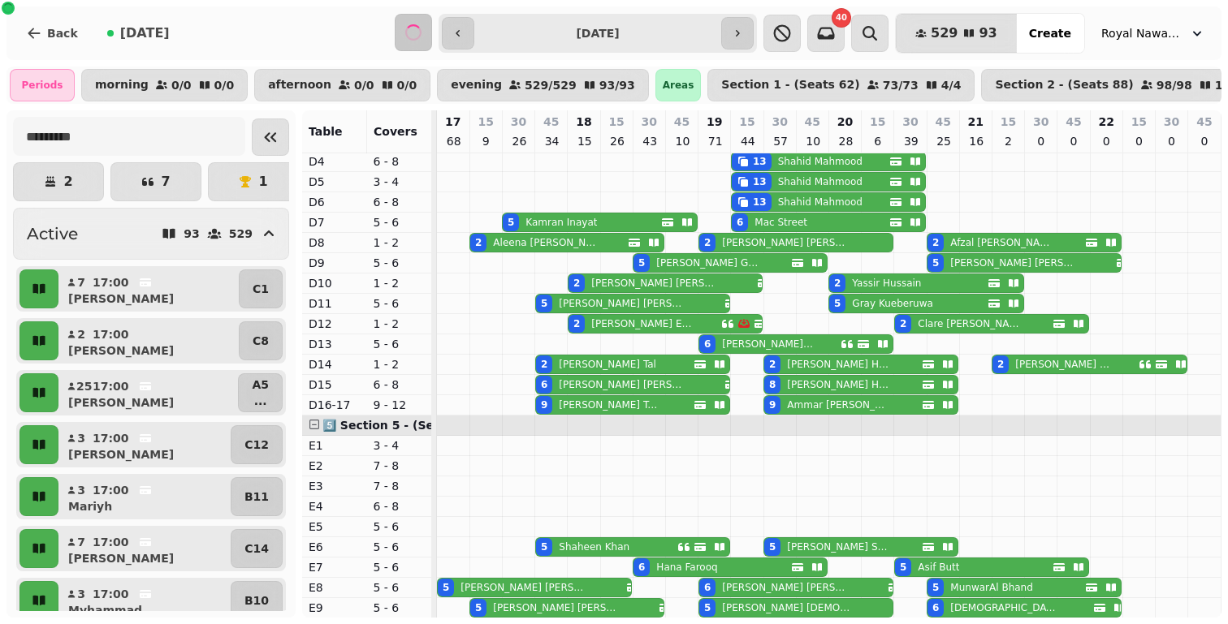
click at [778, 168] on p "[PERSON_NAME]" at bounding box center [820, 161] width 84 height 13
select select "**********"
select select "**"
select select "****"
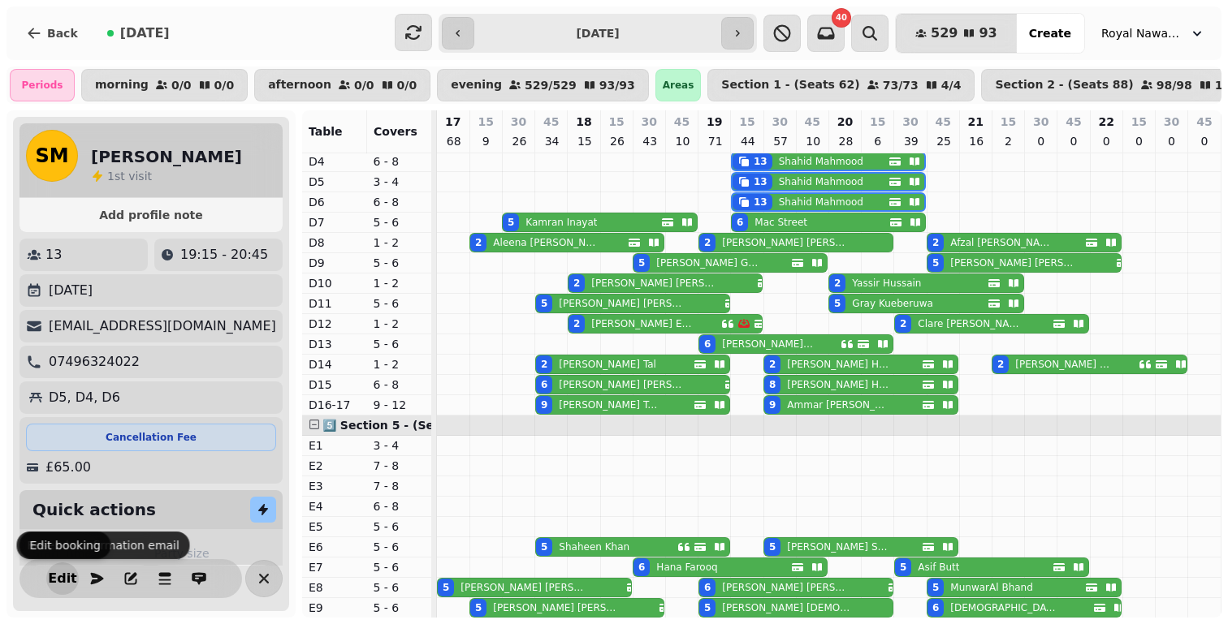
click at [63, 577] on span "Edit" at bounding box center [62, 578] width 19 height 13
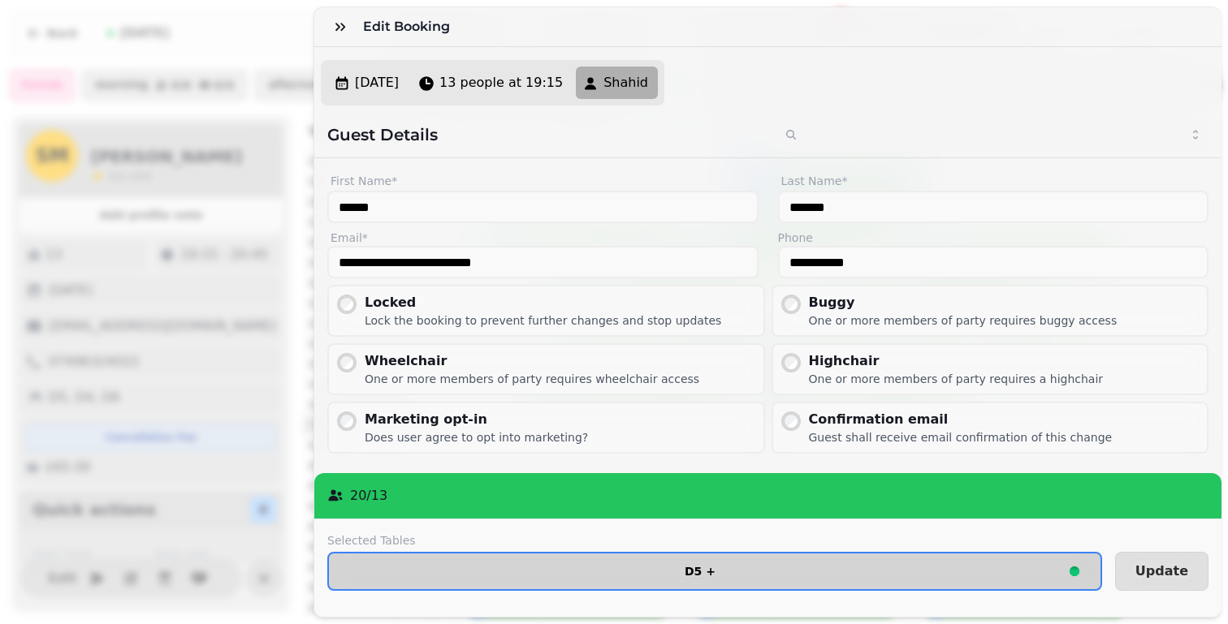
click at [527, 558] on button "D5 +" at bounding box center [714, 571] width 775 height 39
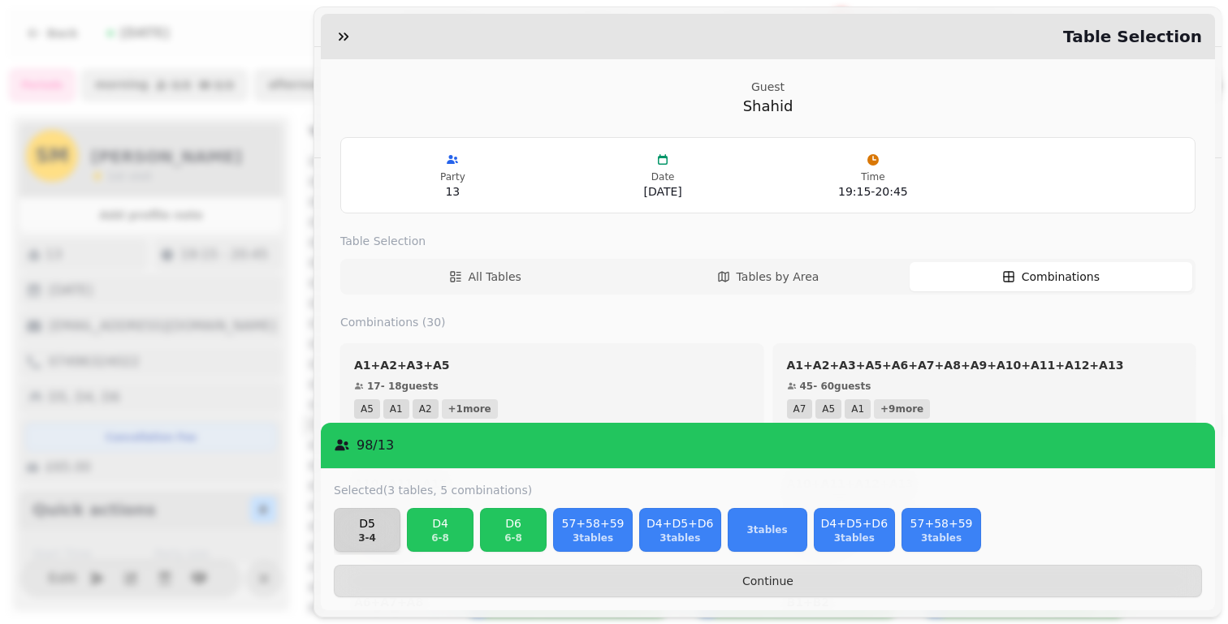
click at [356, 532] on p "3 - 4" at bounding box center [367, 538] width 52 height 13
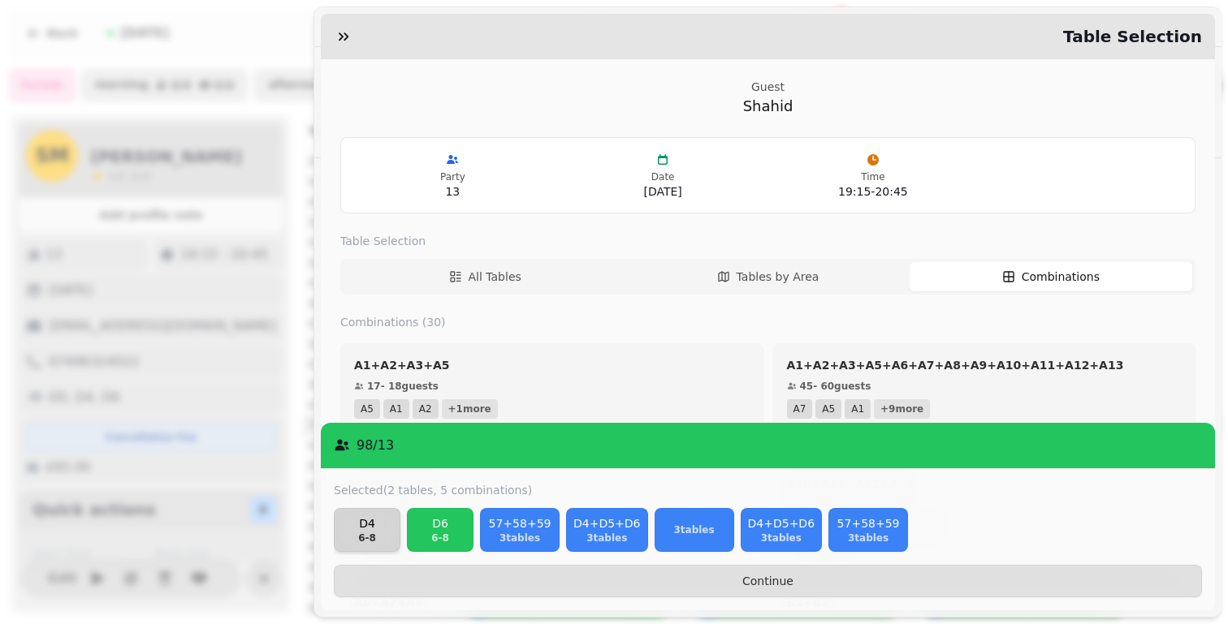
click at [356, 532] on p "6 - 8" at bounding box center [367, 538] width 52 height 13
click at [414, 532] on p "6 - 8" at bounding box center [440, 538] width 52 height 13
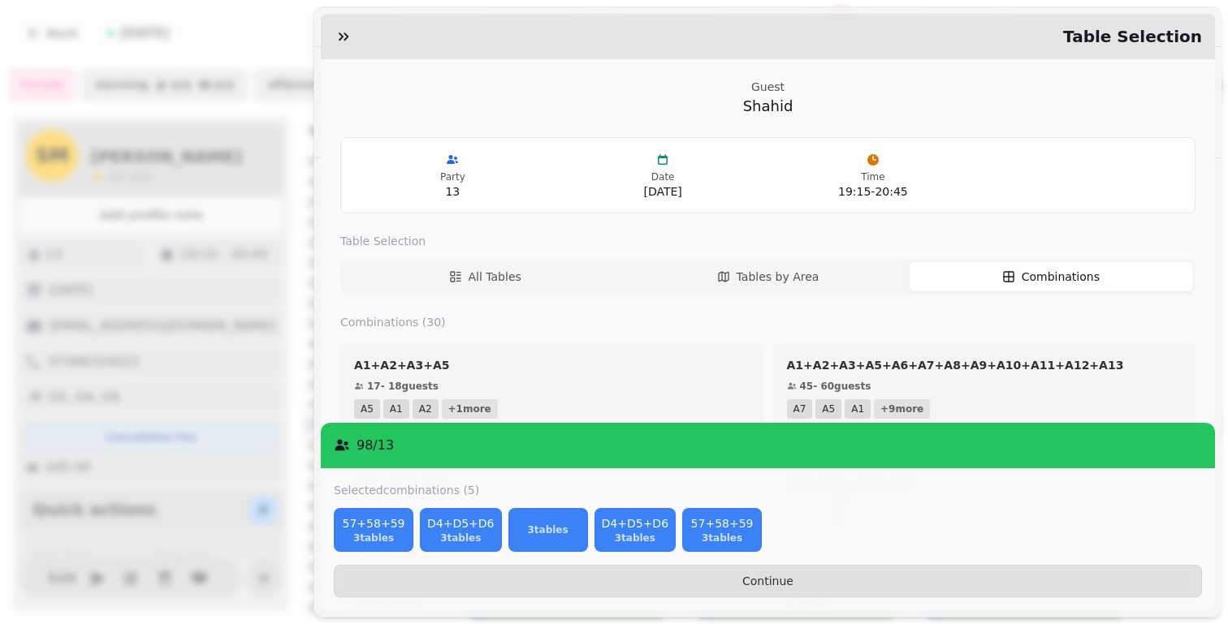
click at [356, 532] on p "3 tables" at bounding box center [373, 538] width 65 height 13
click at [356, 532] on p "3 tables" at bounding box center [374, 538] width 67 height 13
click at [430, 532] on p "3 tables" at bounding box center [462, 530] width 65 height 13
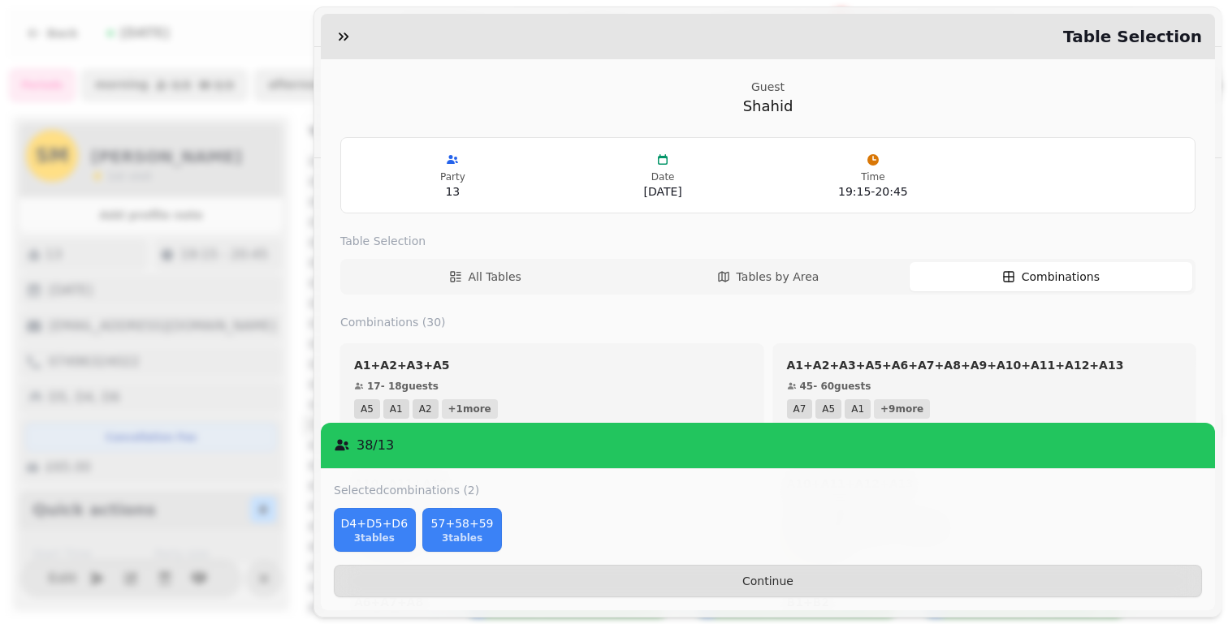
click at [356, 532] on p "3 tables" at bounding box center [374, 538] width 67 height 13
click at [356, 532] on p "3 tables" at bounding box center [373, 538] width 65 height 13
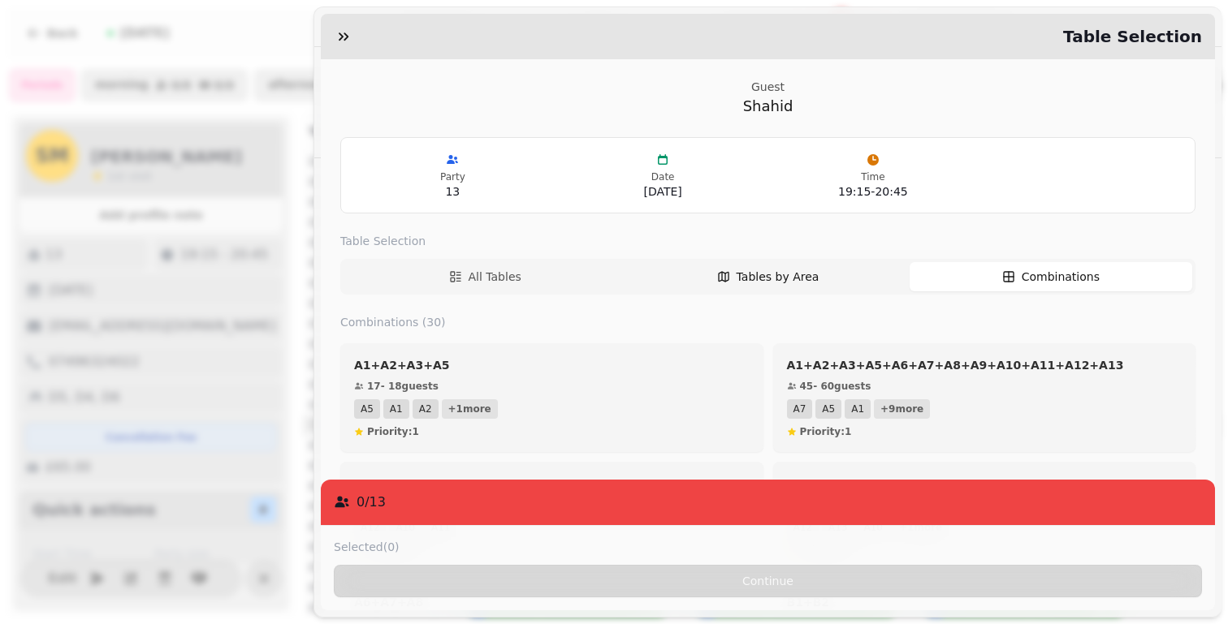
click at [731, 286] on button "Tables by Area" at bounding box center [767, 276] width 283 height 29
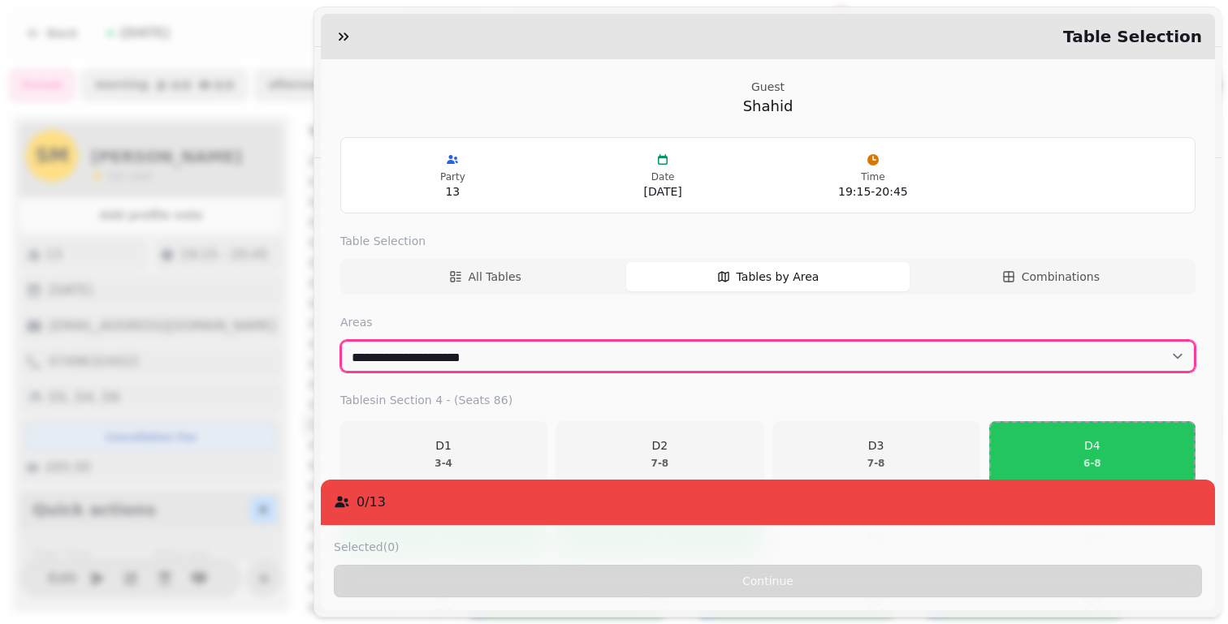
click at [676, 366] on select "**********" at bounding box center [767, 356] width 855 height 32
select select "**********"
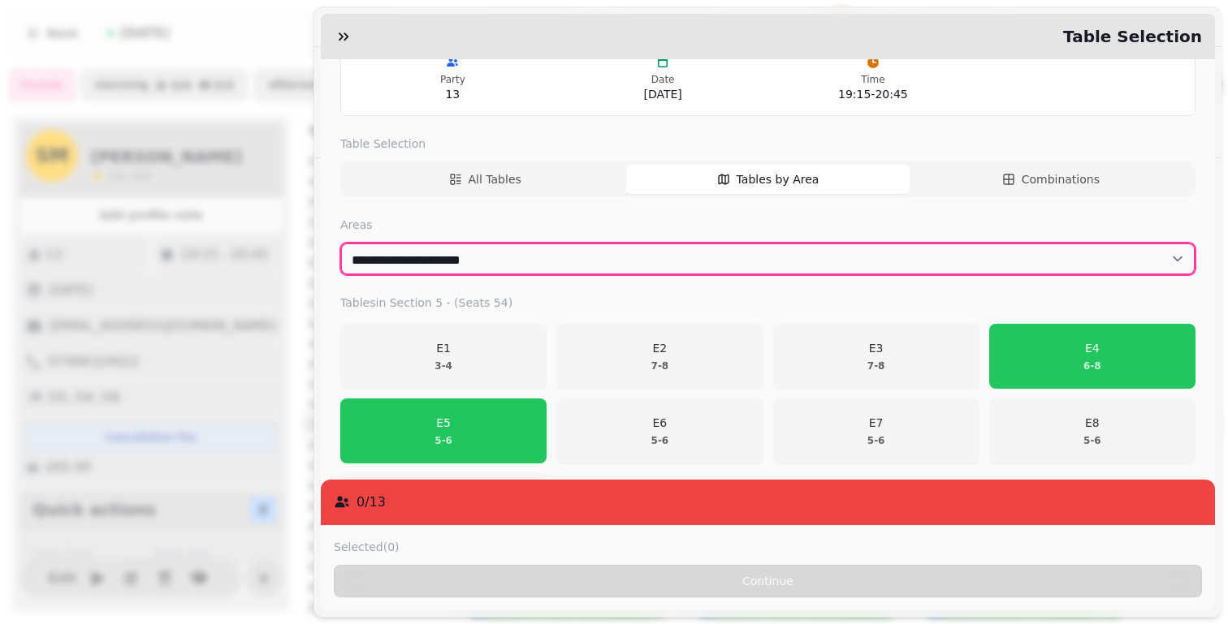
scroll to position [175, 0]
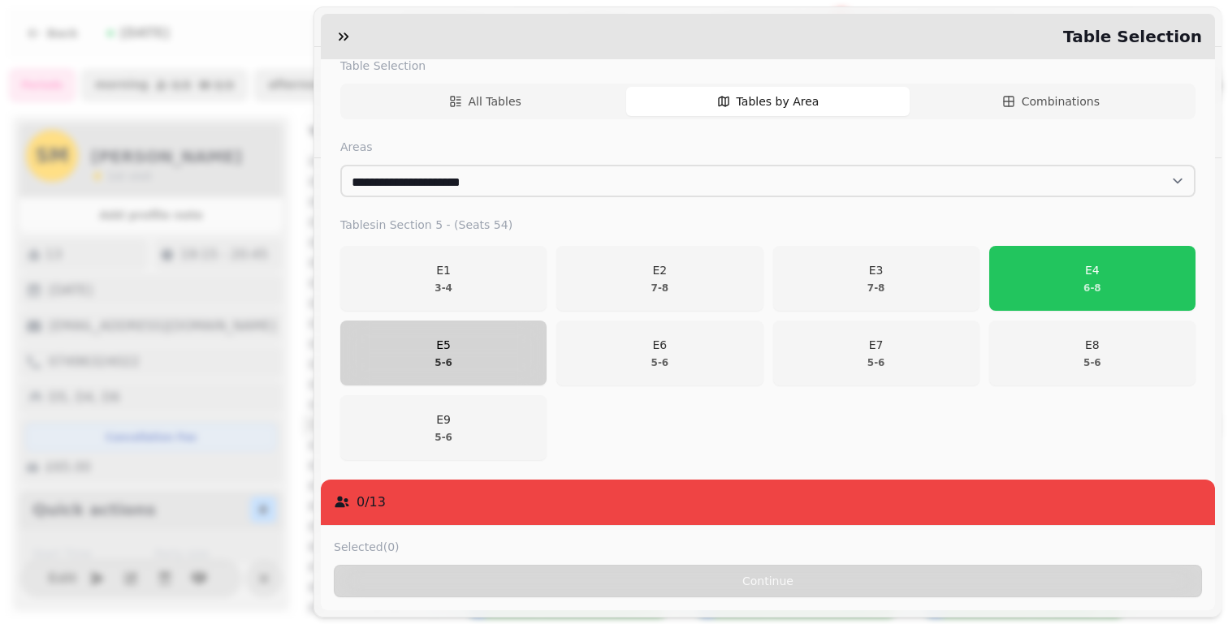
click at [465, 372] on button "E5 5 - 6" at bounding box center [443, 353] width 206 height 65
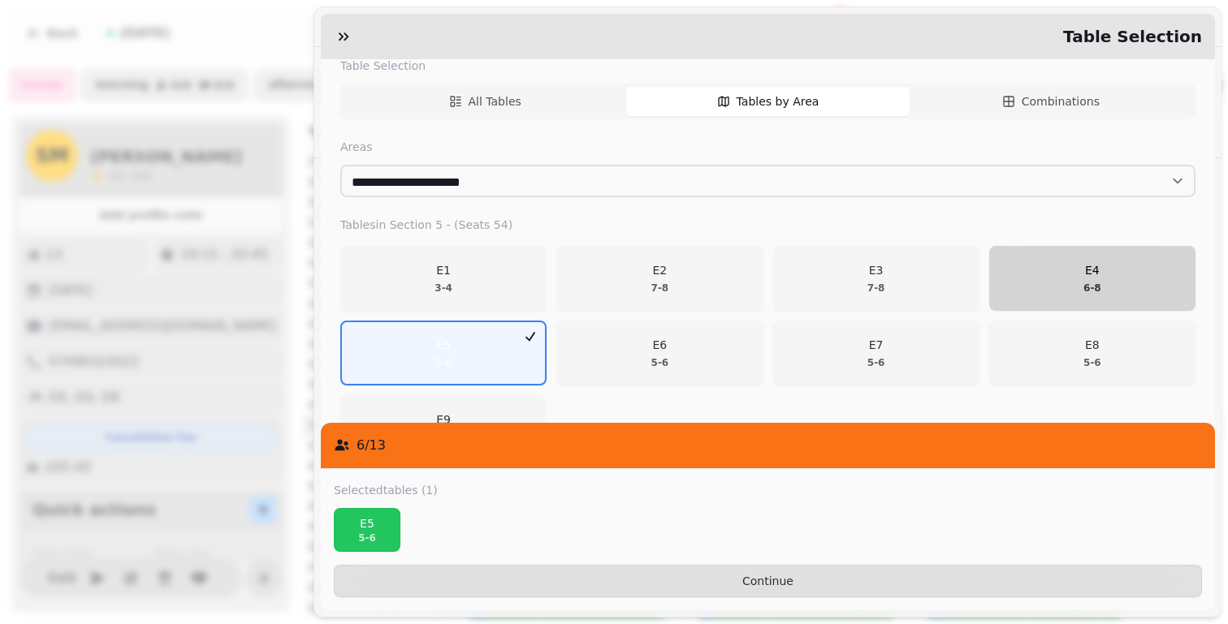
click at [1047, 302] on button "E4 6 - 8" at bounding box center [1092, 278] width 206 height 65
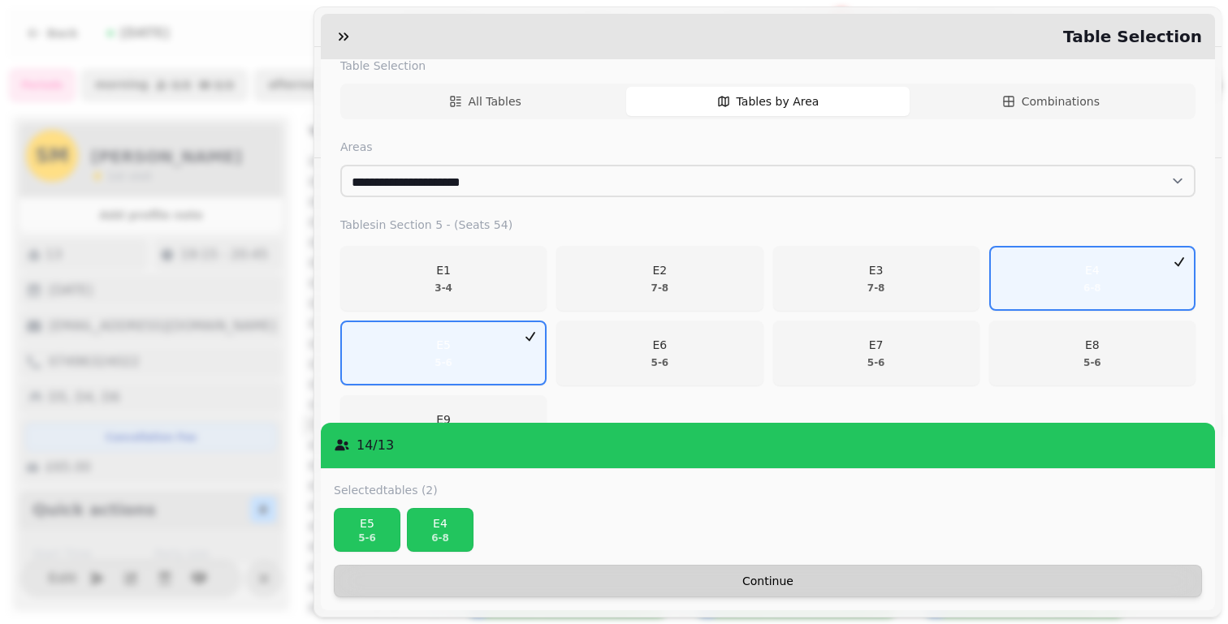
click at [1149, 583] on span "Continue" at bounding box center [768, 581] width 840 height 11
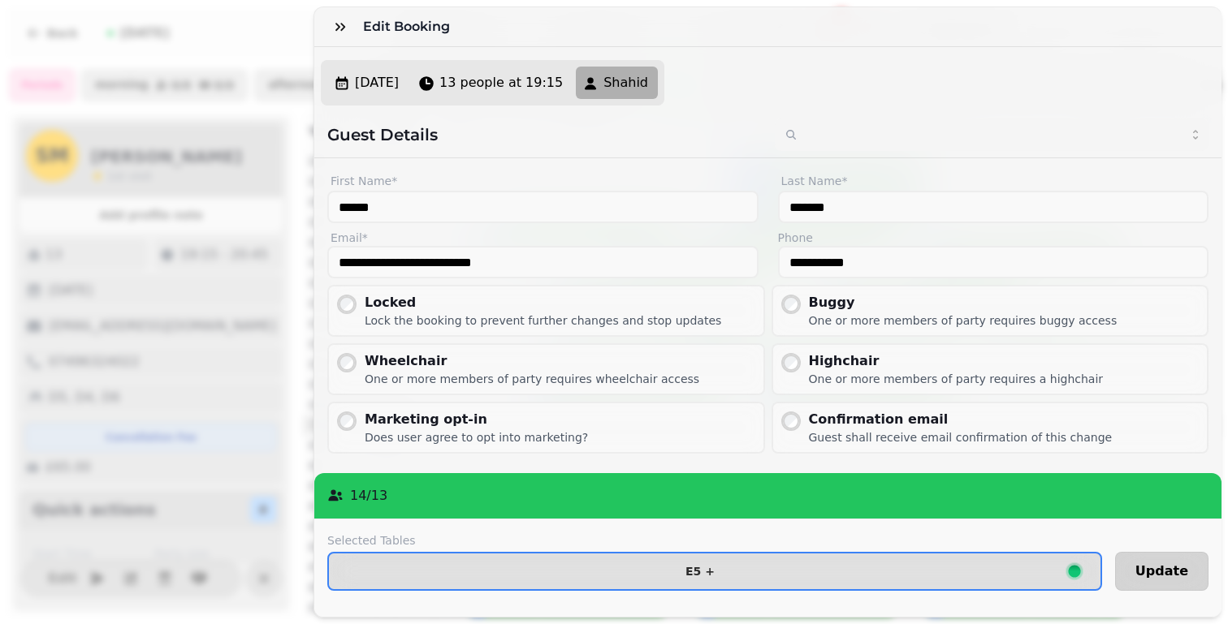
click at [1173, 572] on span "Update" at bounding box center [1161, 571] width 53 height 13
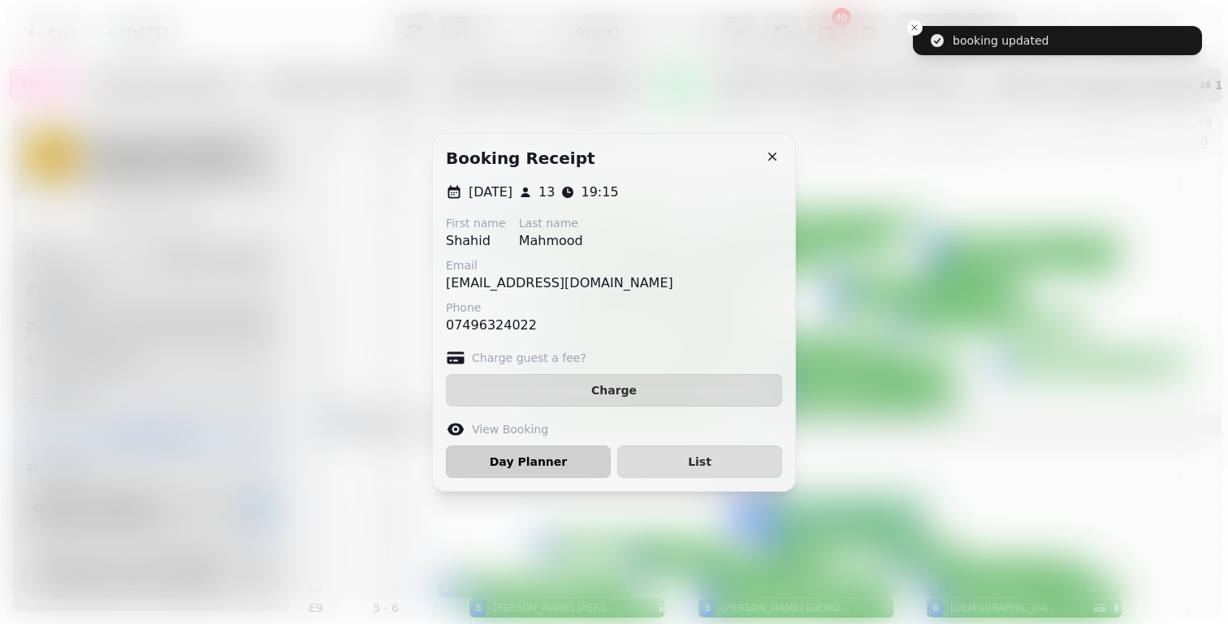
click at [528, 458] on span "Day Planner" at bounding box center [528, 461] width 137 height 11
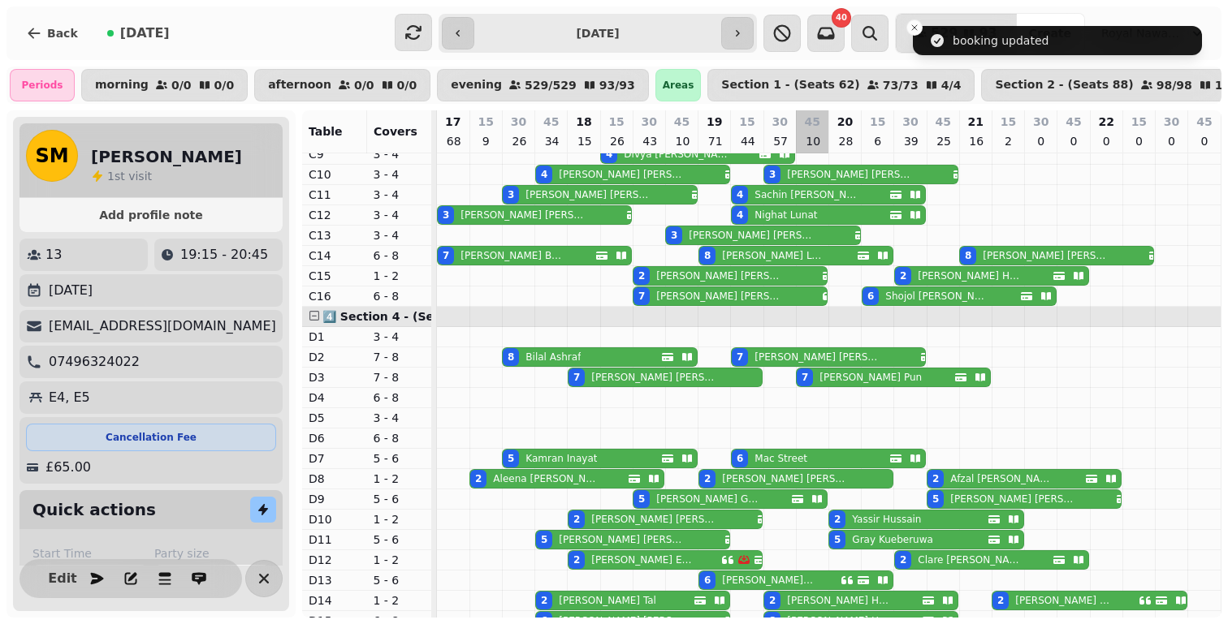
scroll to position [797, 0]
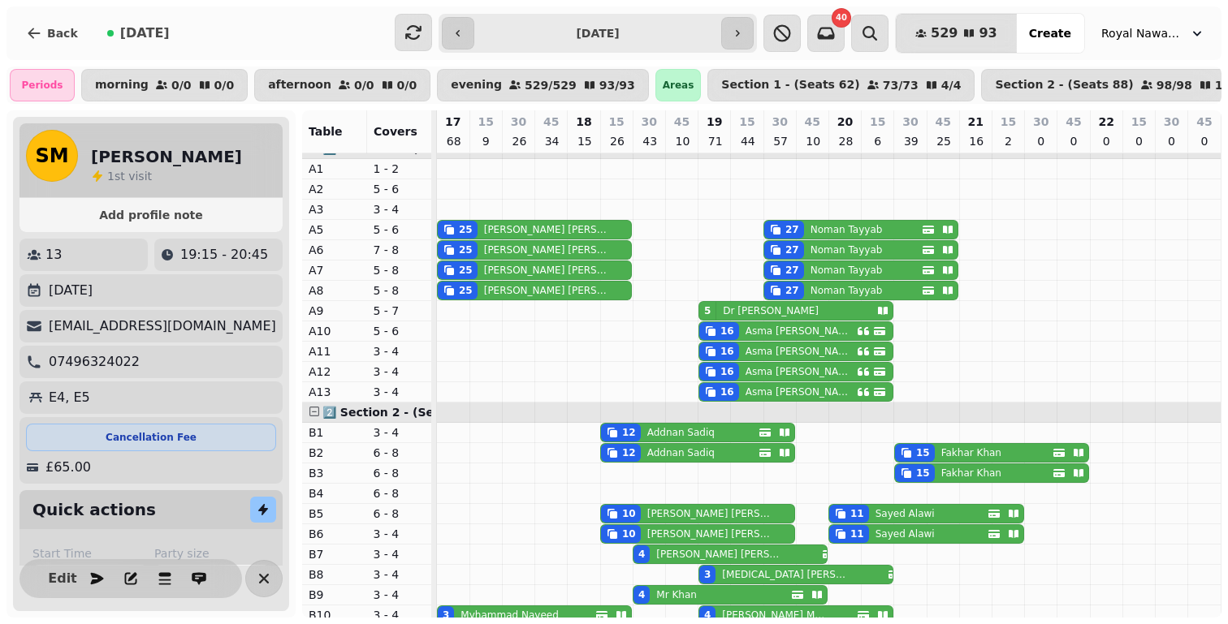
click at [779, 338] on p "[PERSON_NAME]" at bounding box center [797, 331] width 104 height 13
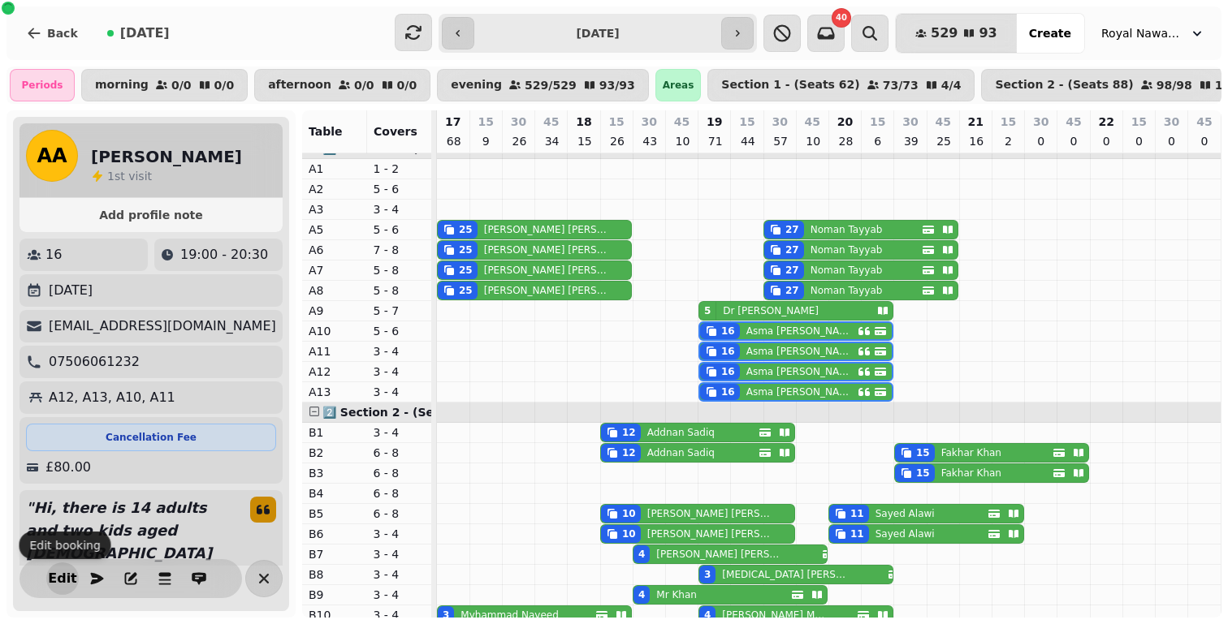
click at [57, 577] on span "Edit" at bounding box center [62, 578] width 19 height 13
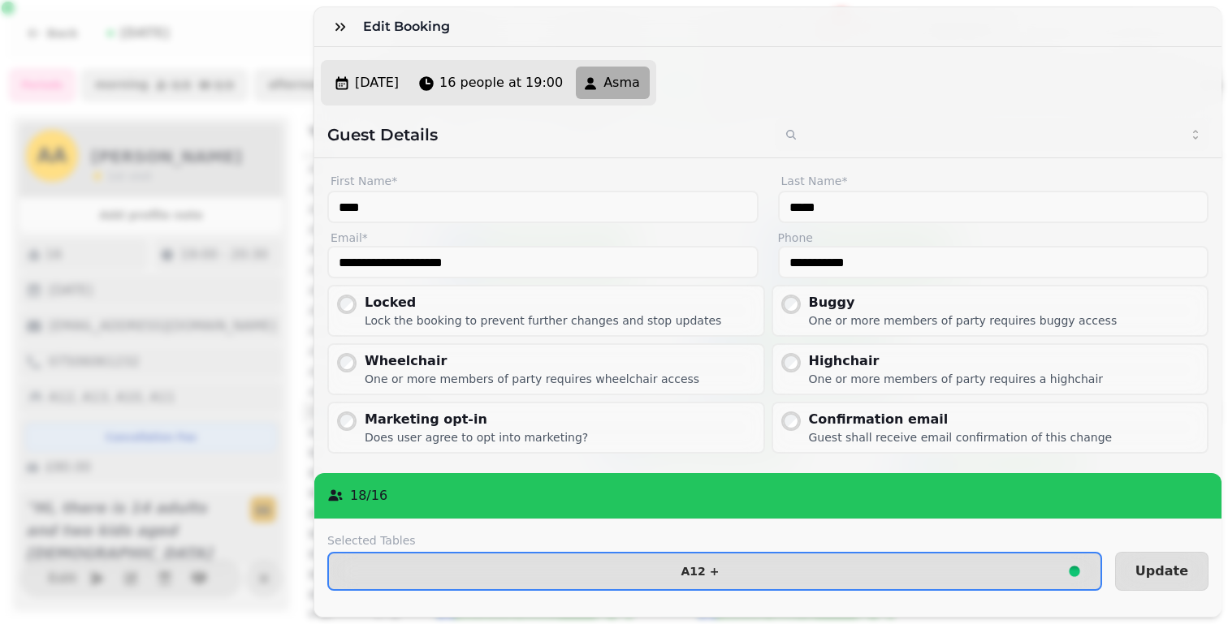
click at [542, 535] on label "Selected Tables" at bounding box center [714, 541] width 775 height 16
click at [538, 568] on span "A12 +" at bounding box center [700, 571] width 716 height 11
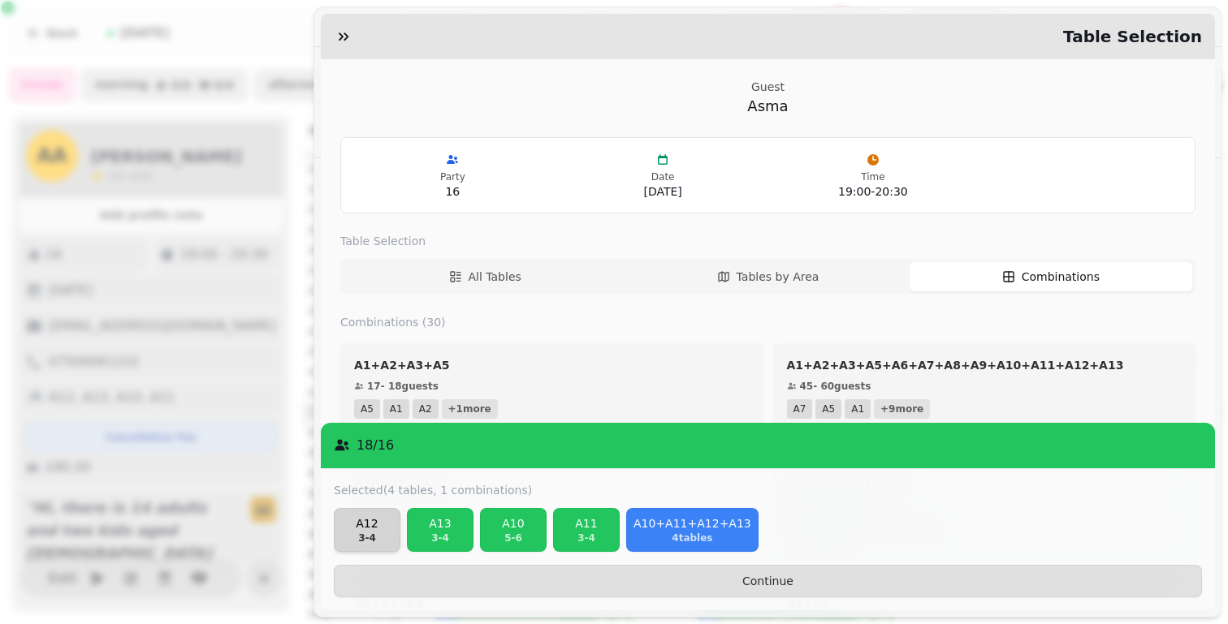
click at [366, 527] on p "A12" at bounding box center [367, 524] width 52 height 16
click at [414, 527] on p "A13" at bounding box center [440, 524] width 52 height 16
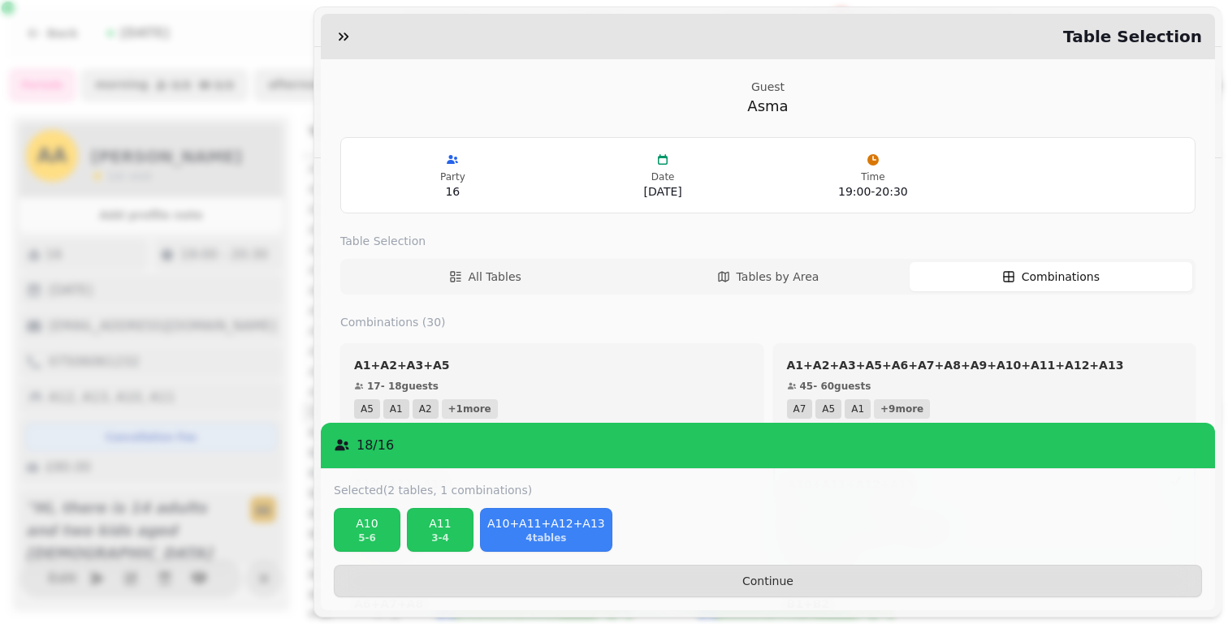
click at [366, 527] on p "A10" at bounding box center [367, 524] width 52 height 16
click at [366, 527] on p "A11" at bounding box center [367, 524] width 52 height 16
click at [414, 527] on p "A10+A11+A12+A13" at bounding box center [473, 524] width 118 height 16
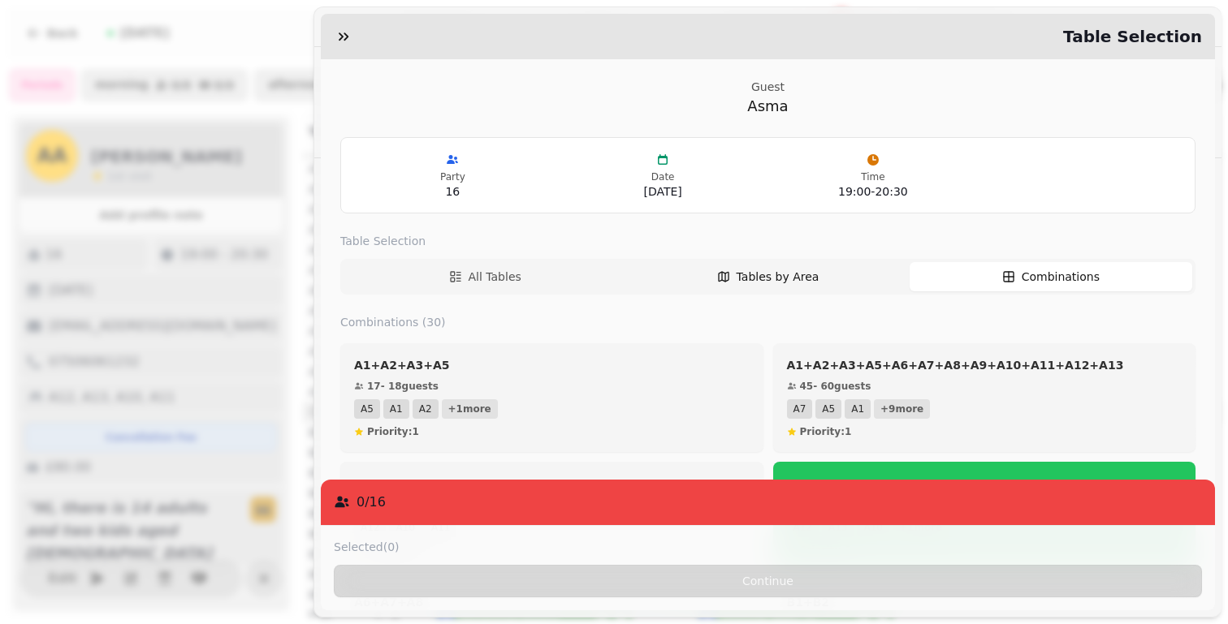
click at [793, 281] on span "Tables by Area" at bounding box center [777, 277] width 83 height 16
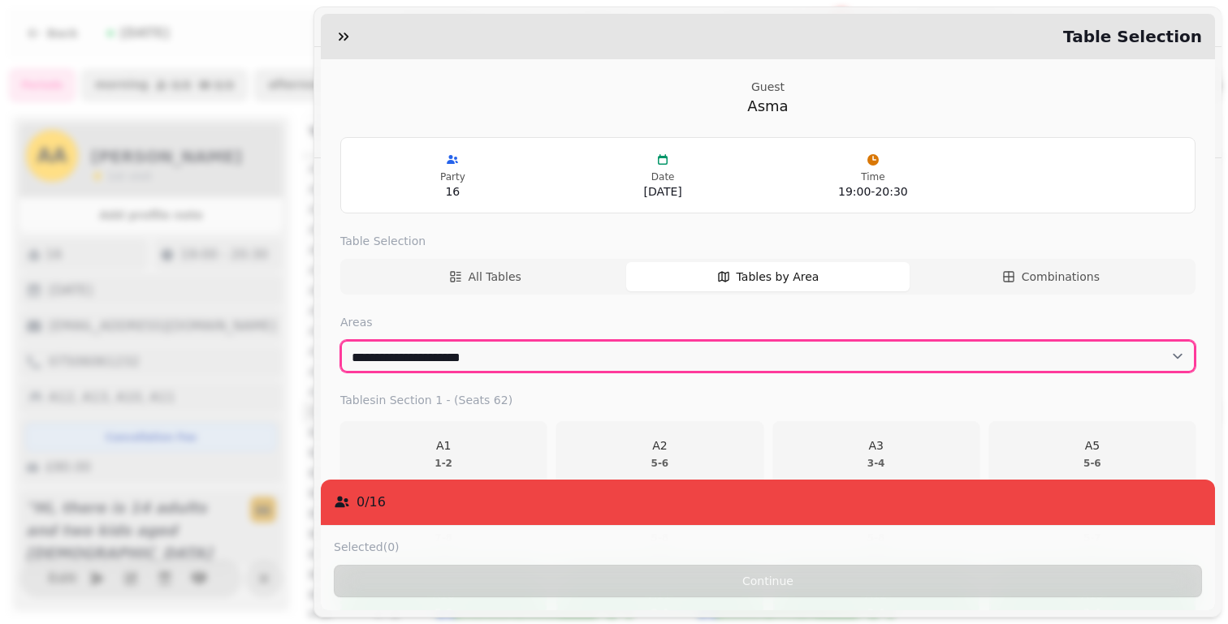
click at [569, 356] on select "**********" at bounding box center [767, 356] width 855 height 32
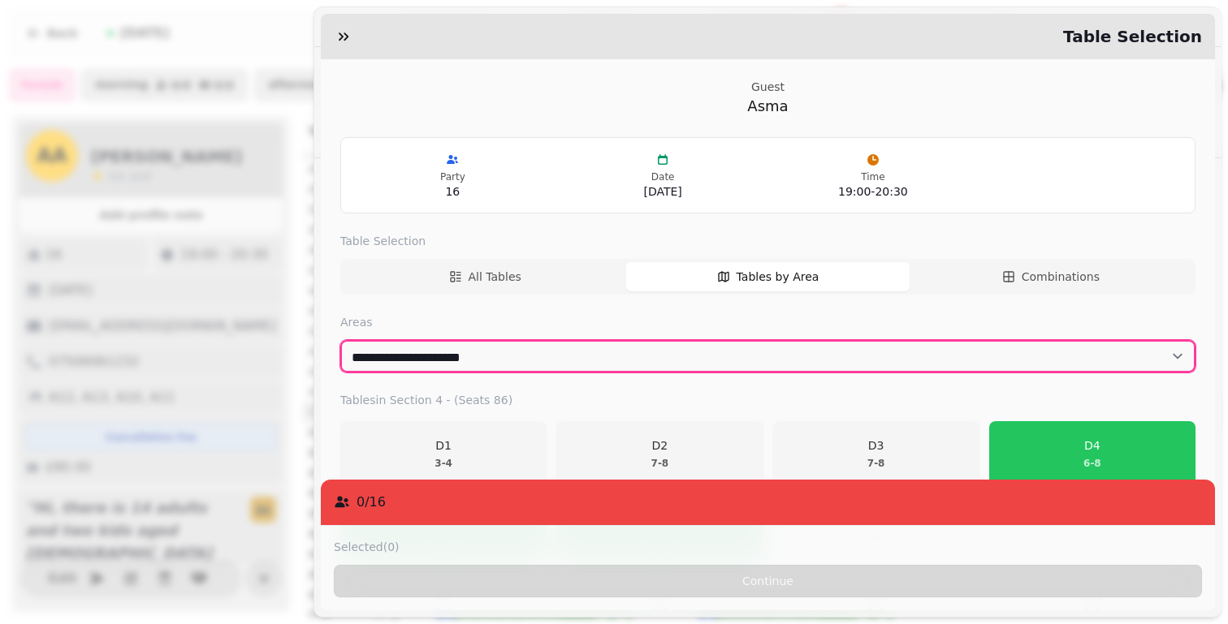
click at [561, 354] on select "**********" at bounding box center [767, 356] width 855 height 32
select select "**********"
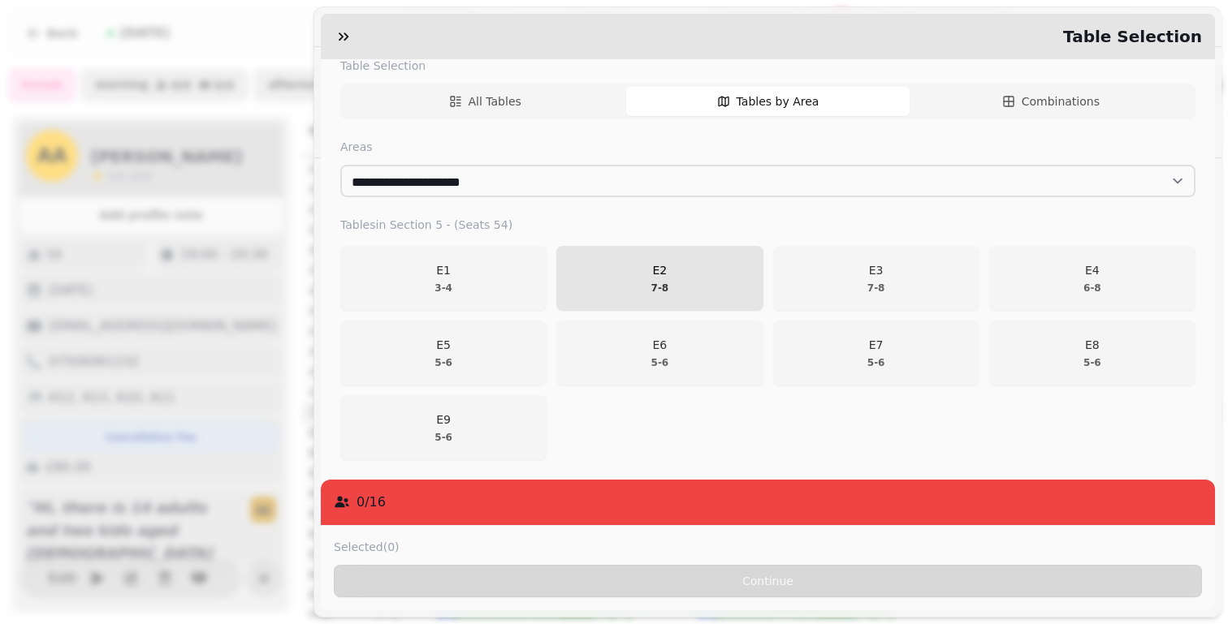
click at [723, 279] on span "E2 7 - 8" at bounding box center [659, 278] width 185 height 32
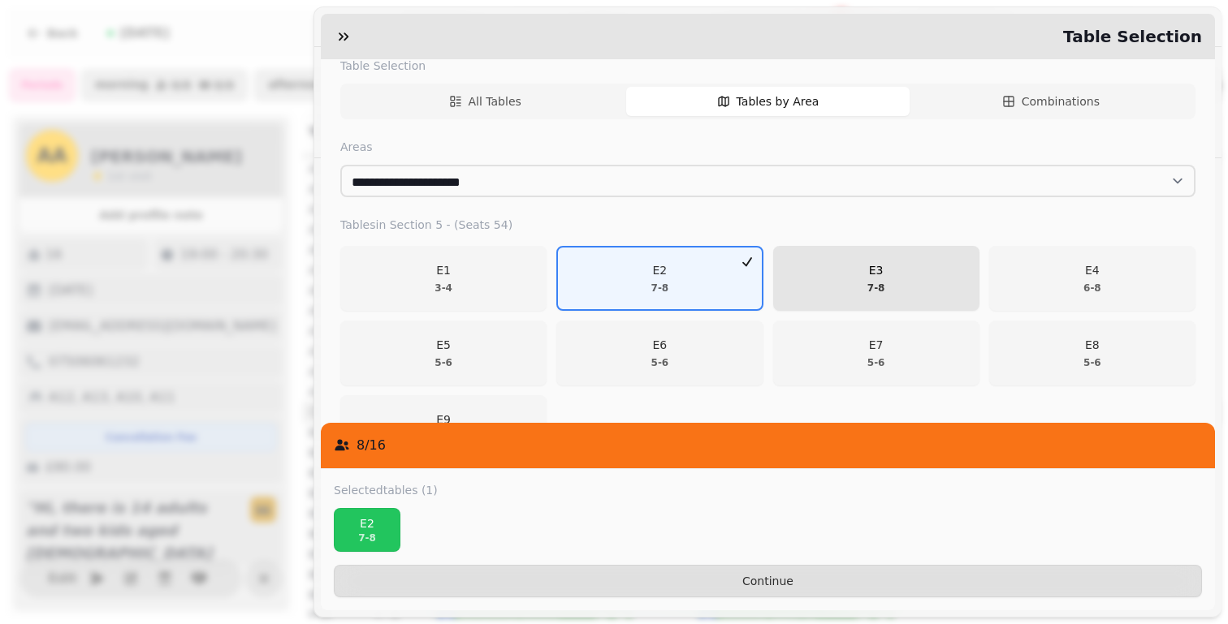
click at [853, 283] on span "E3 7 - 8" at bounding box center [876, 278] width 185 height 32
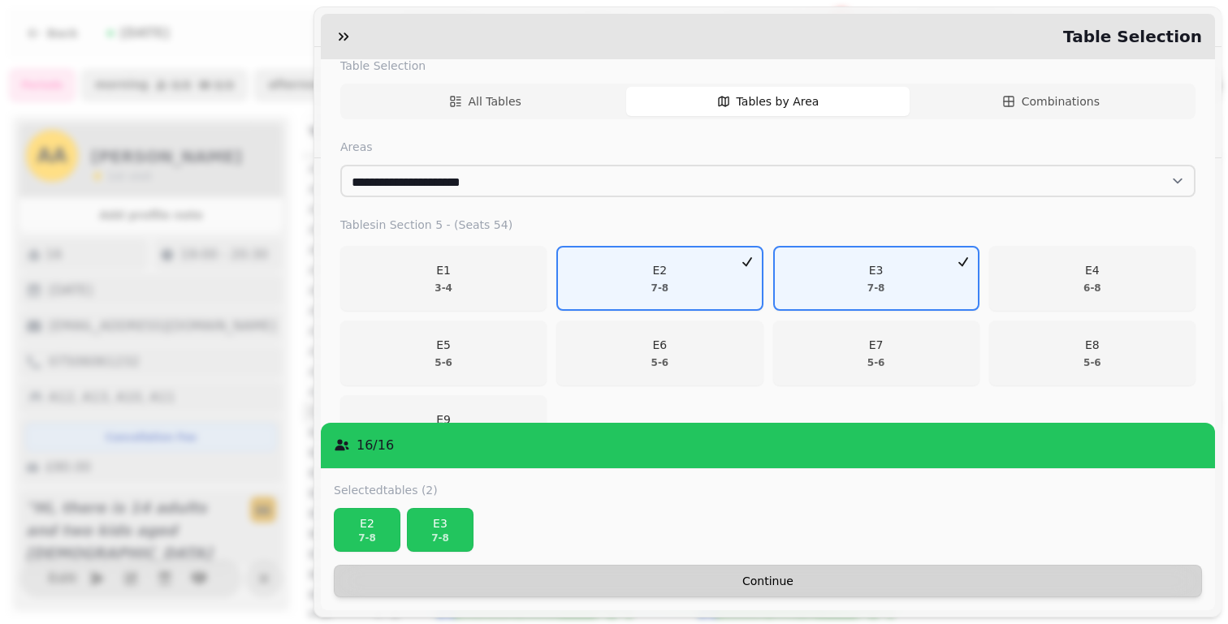
click at [1096, 566] on button "Continue" at bounding box center [768, 581] width 868 height 32
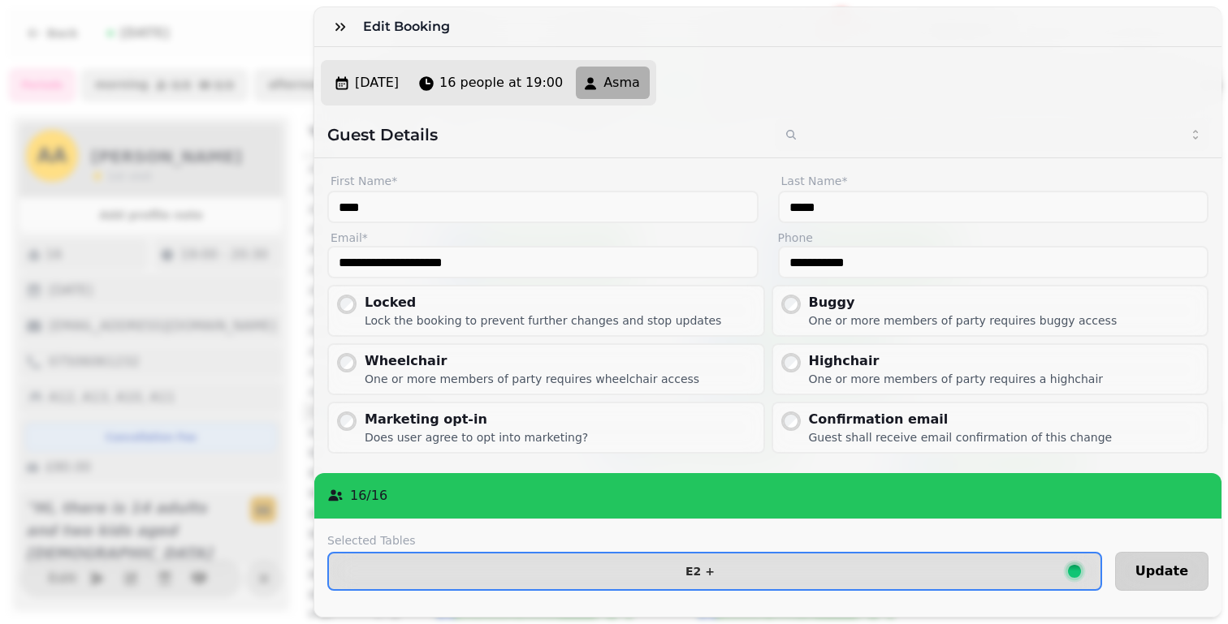
click at [1175, 565] on span "Update" at bounding box center [1161, 571] width 53 height 13
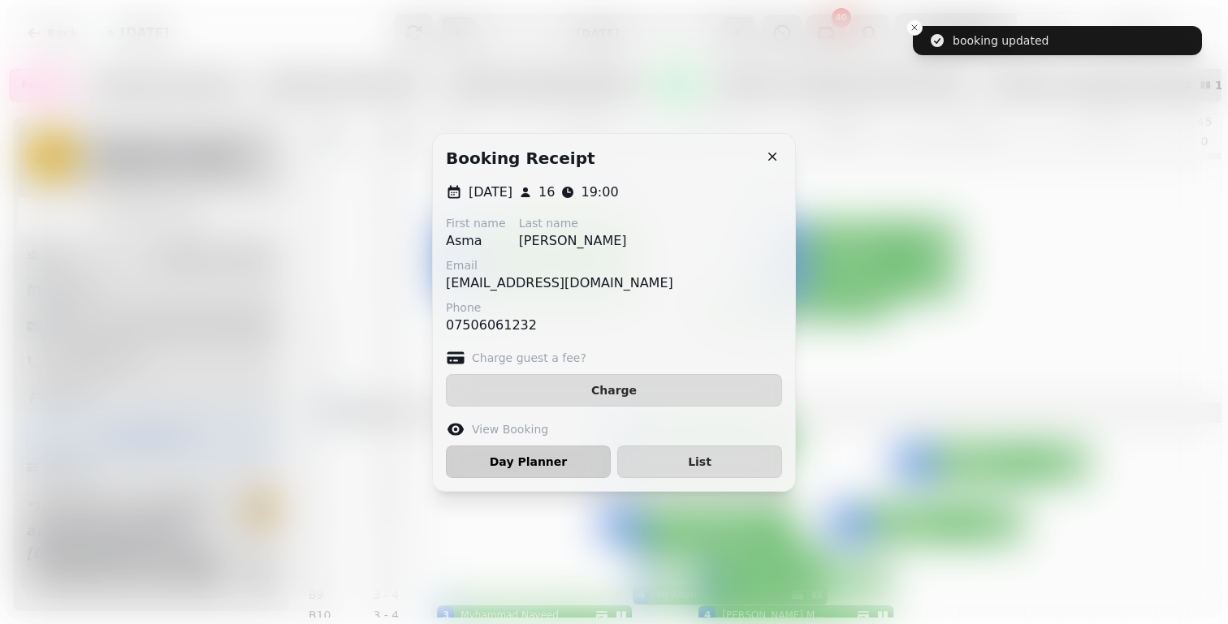
click at [561, 468] on button "Day Planner" at bounding box center [528, 462] width 165 height 32
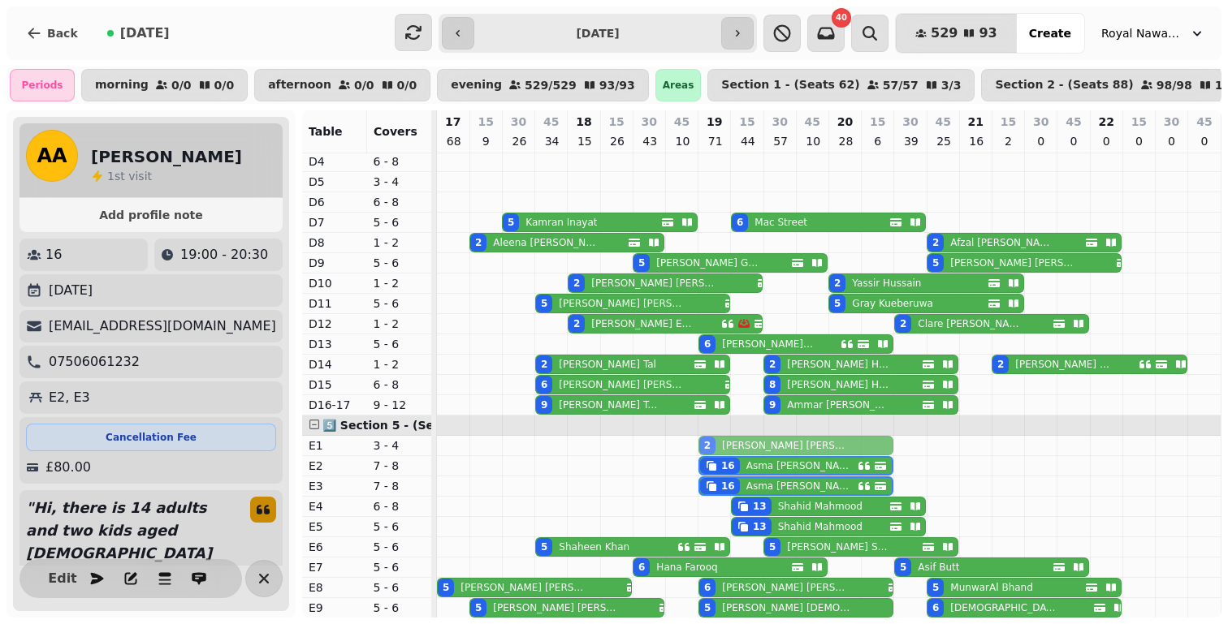
drag, startPoint x: 735, startPoint y: 246, endPoint x: 739, endPoint y: 439, distance: 193.3
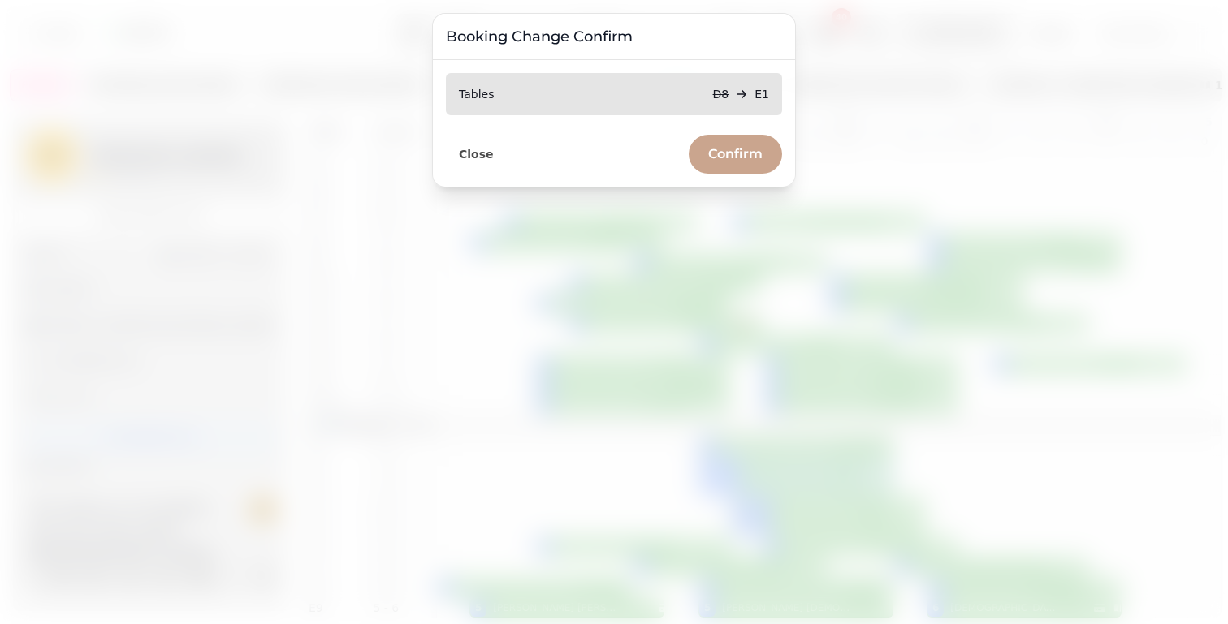
click at [718, 140] on button "Confirm" at bounding box center [735, 154] width 93 height 39
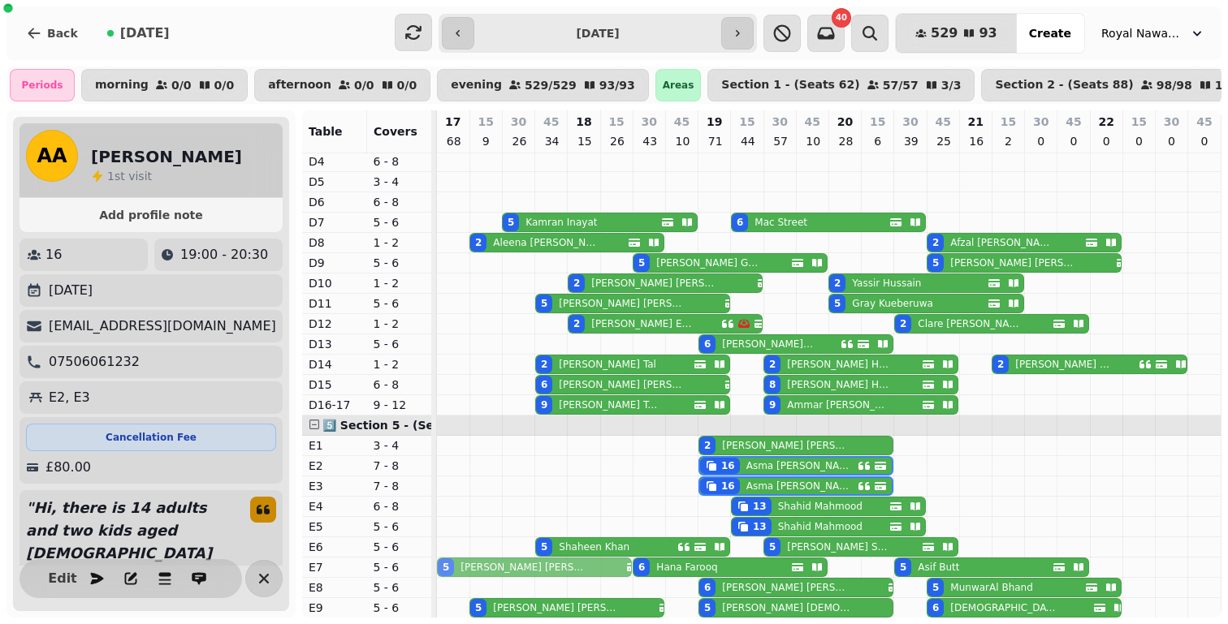
drag, startPoint x: 490, startPoint y: 585, endPoint x: 490, endPoint y: 570, distance: 14.6
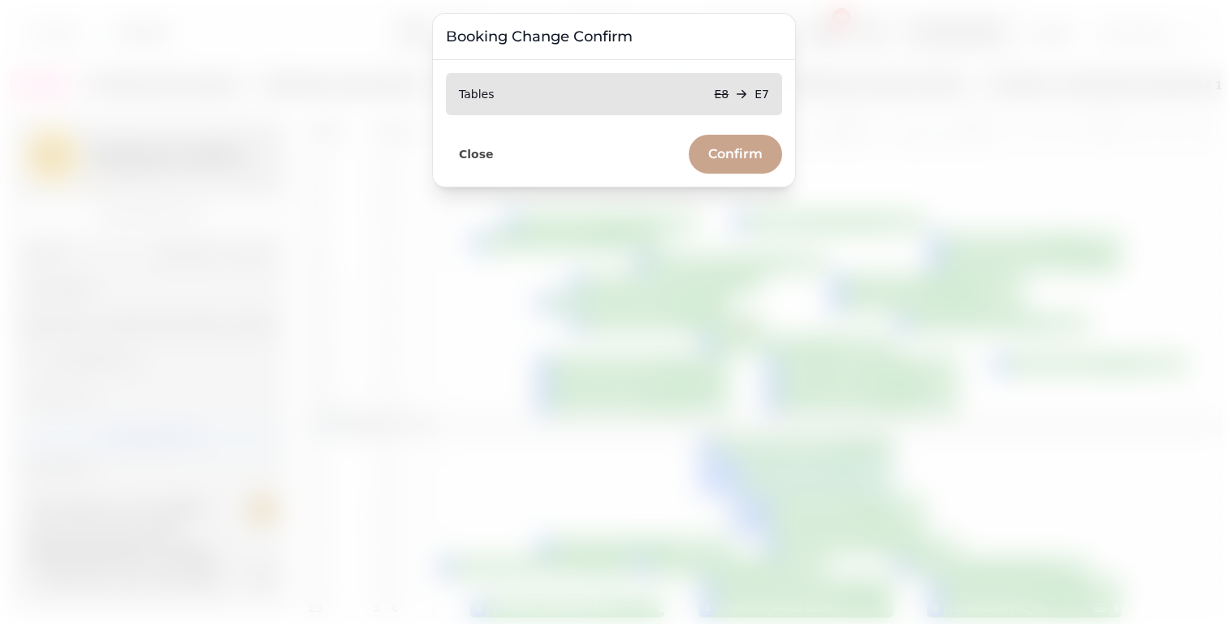
click at [709, 173] on button "Confirm" at bounding box center [735, 154] width 93 height 39
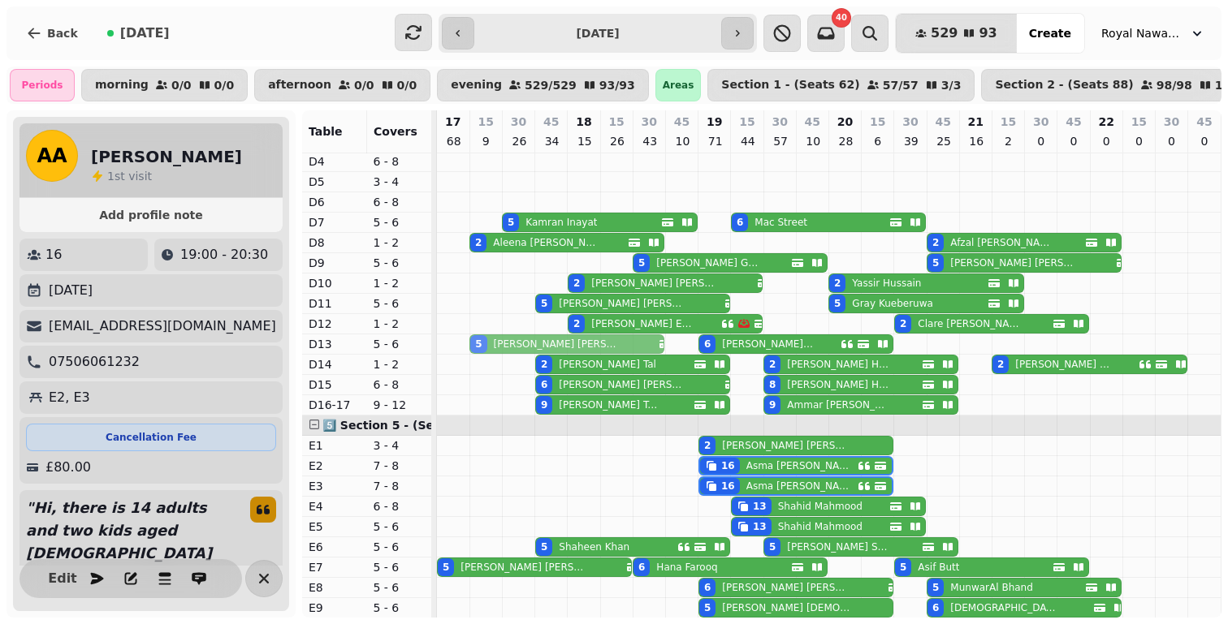
drag, startPoint x: 553, startPoint y: 607, endPoint x: 550, endPoint y: 351, distance: 255.8
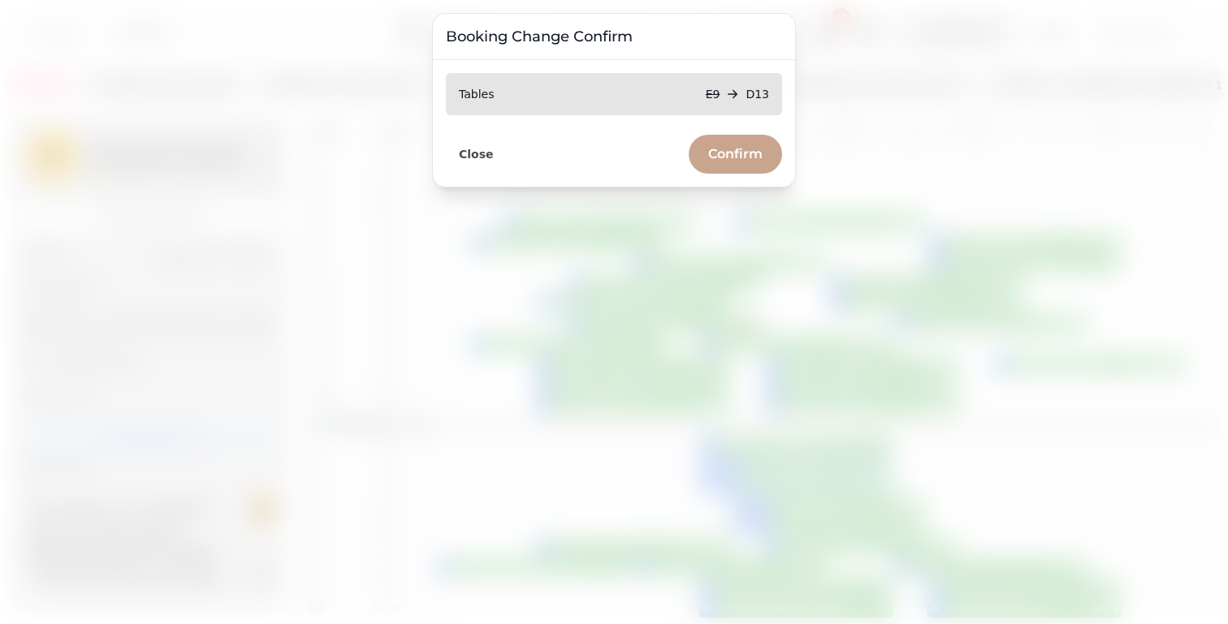
click at [734, 171] on button "Confirm" at bounding box center [735, 154] width 93 height 39
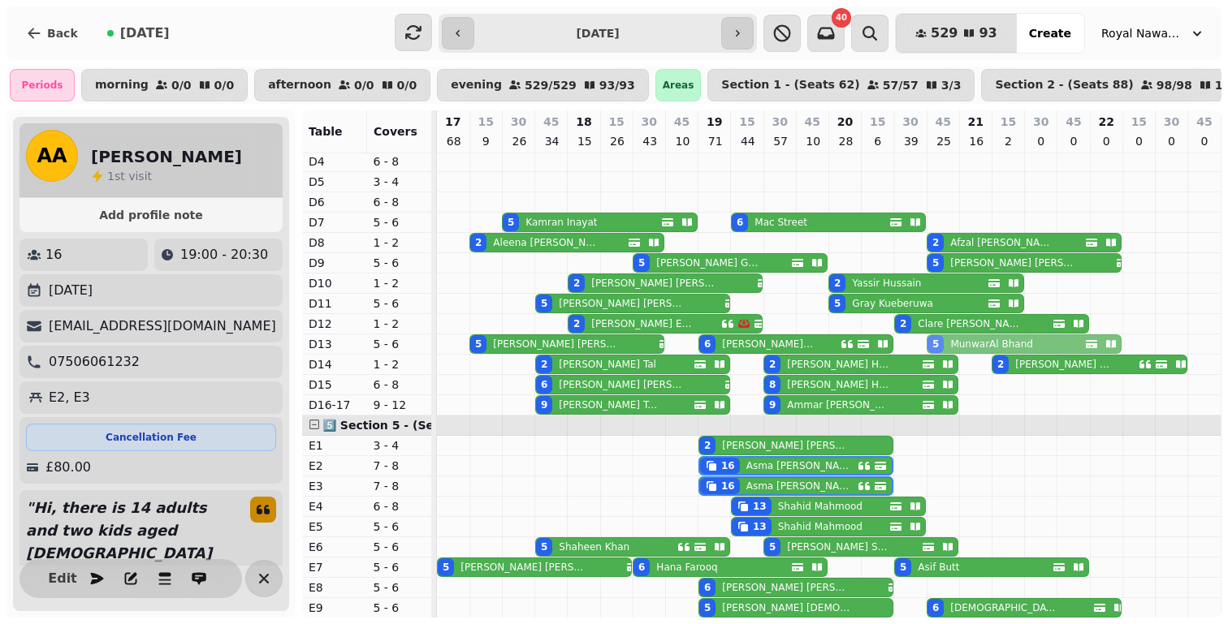
drag, startPoint x: 980, startPoint y: 589, endPoint x: 974, endPoint y: 339, distance: 251.0
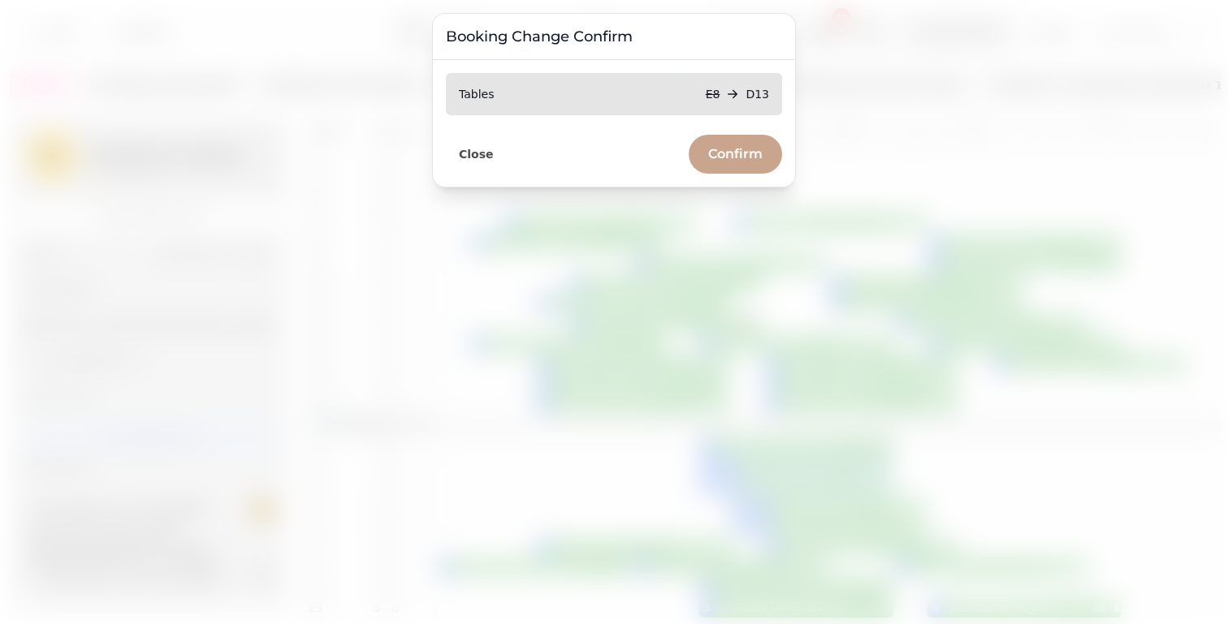
click at [728, 149] on span "Confirm" at bounding box center [735, 154] width 54 height 13
